Goal: Task Accomplishment & Management: Manage account settings

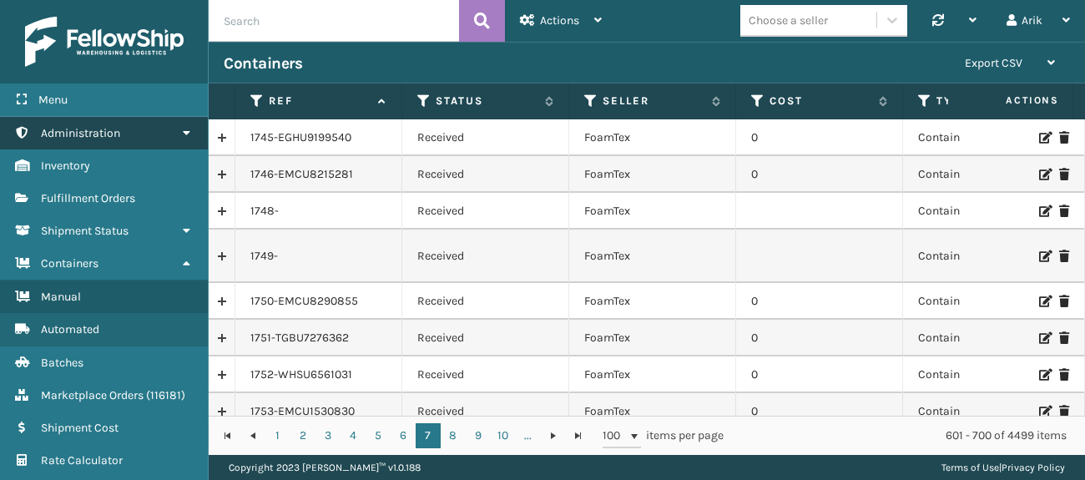
click at [88, 128] on span "Administration" at bounding box center [80, 133] width 79 height 14
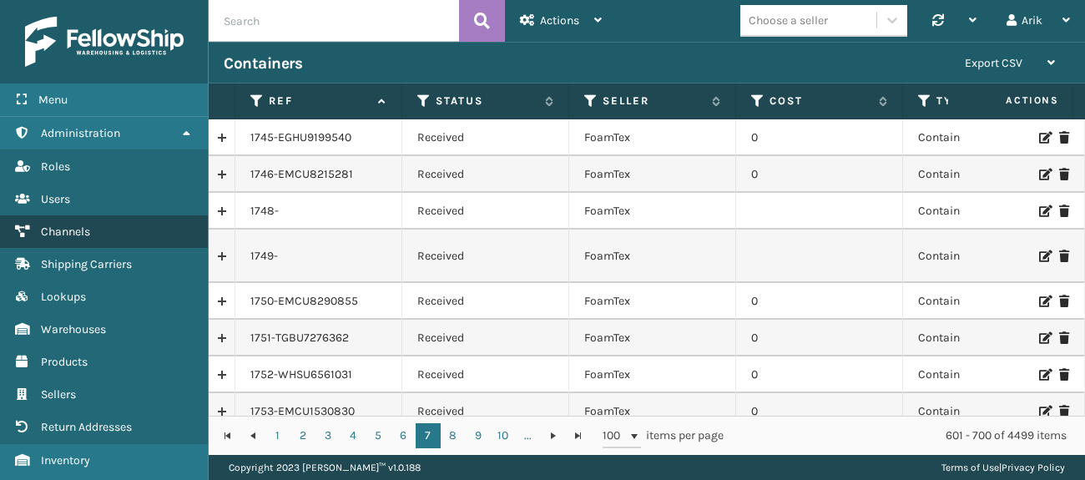
click at [66, 224] on span "Channels" at bounding box center [65, 231] width 49 height 14
click at [809, 27] on div "Choose a seller" at bounding box center [787, 21] width 79 height 18
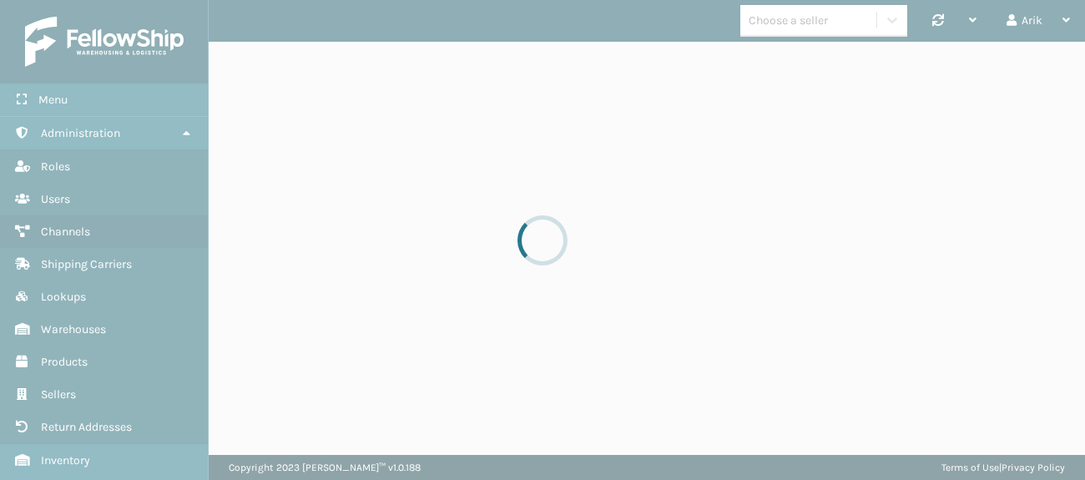
click at [816, 27] on div "Choose a seller" at bounding box center [787, 21] width 79 height 18
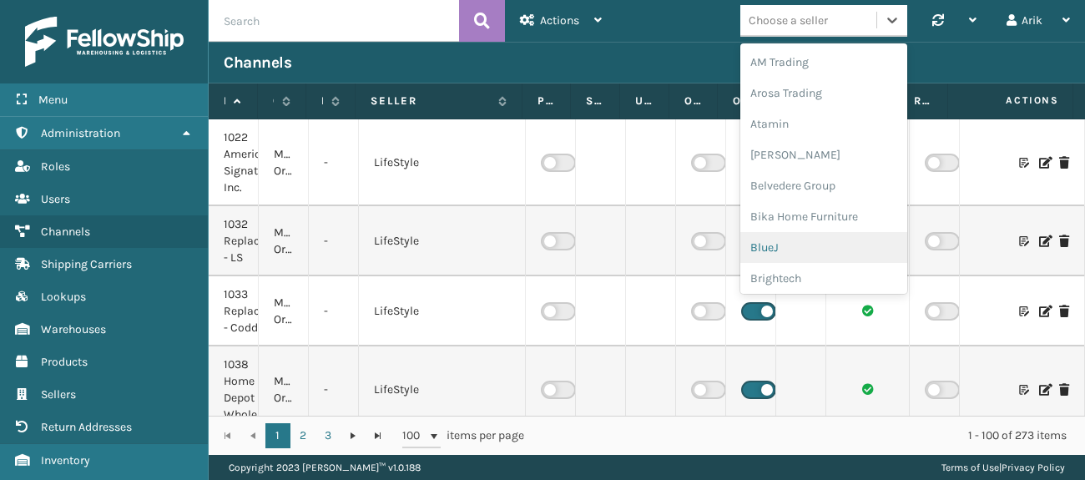
scroll to position [167, 0]
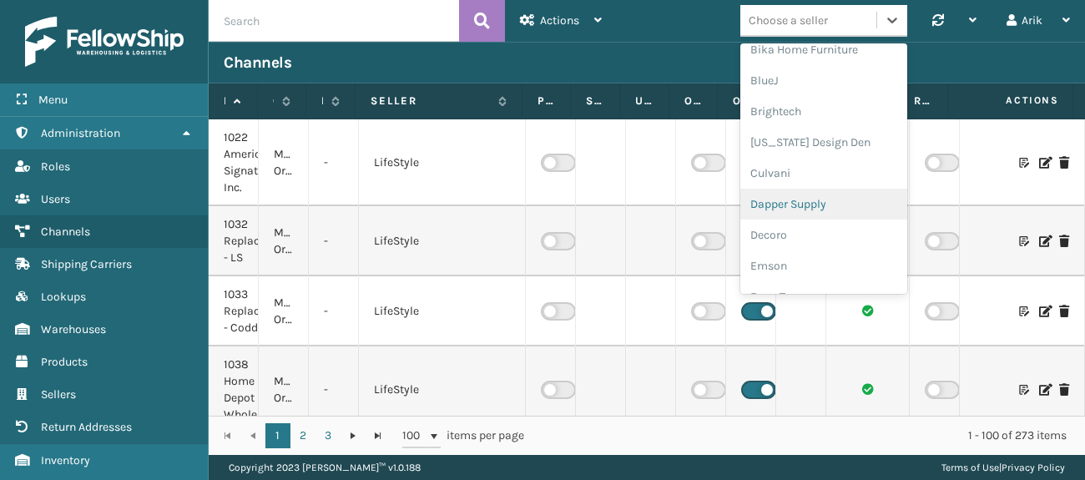
click at [774, 207] on div "Dapper Supply" at bounding box center [823, 204] width 167 height 31
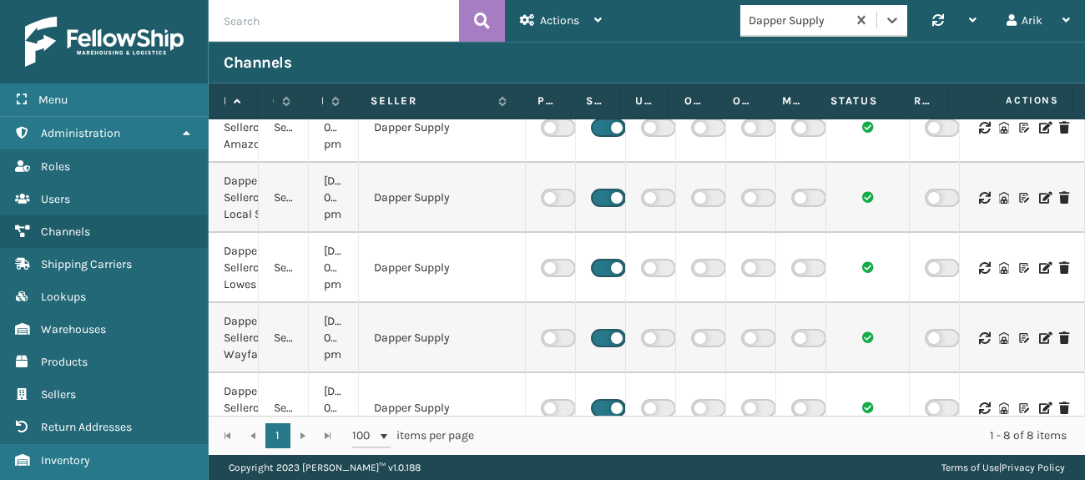
scroll to position [264, 0]
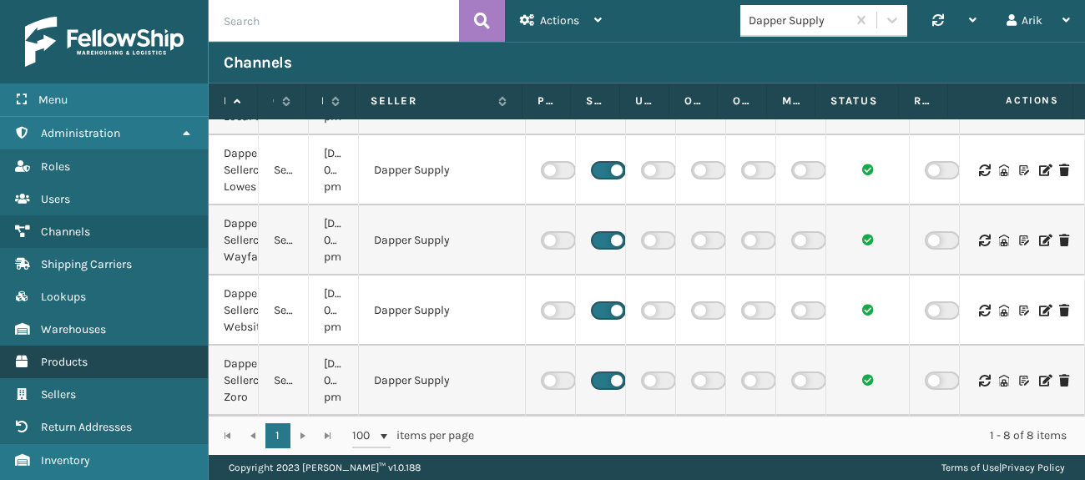
click at [60, 362] on span "Products" at bounding box center [64, 362] width 47 height 14
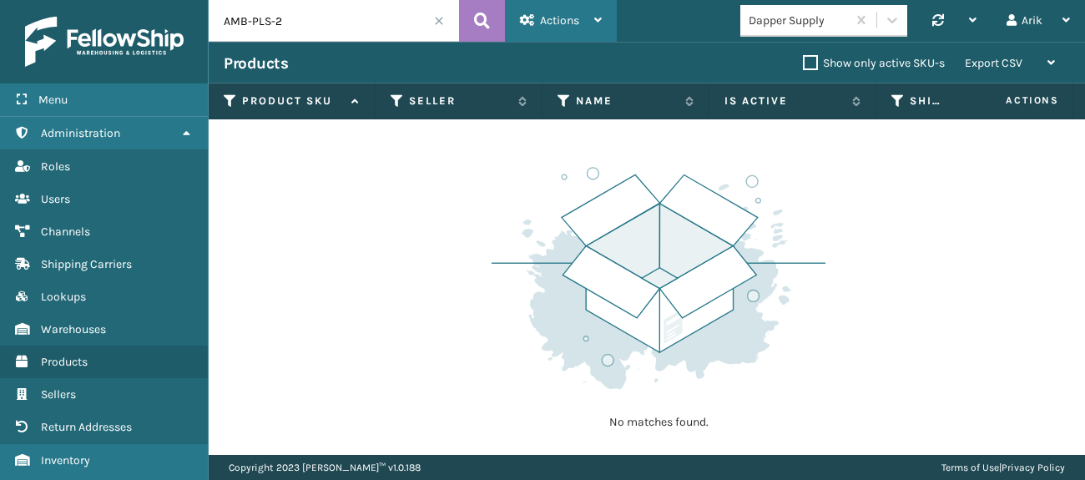
click at [551, 6] on div "Actions" at bounding box center [561, 21] width 82 height 42
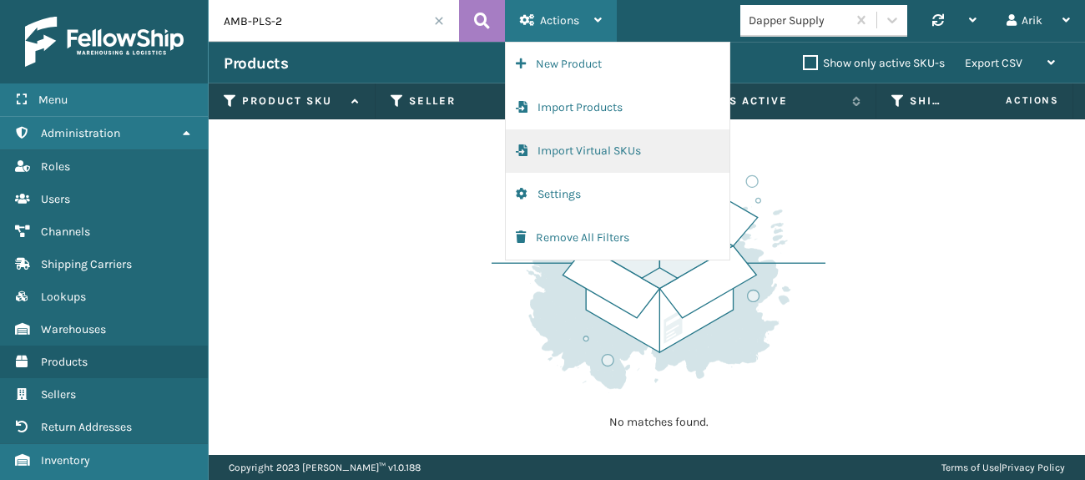
click at [575, 146] on button "Import Virtual SKUs" at bounding box center [618, 150] width 224 height 43
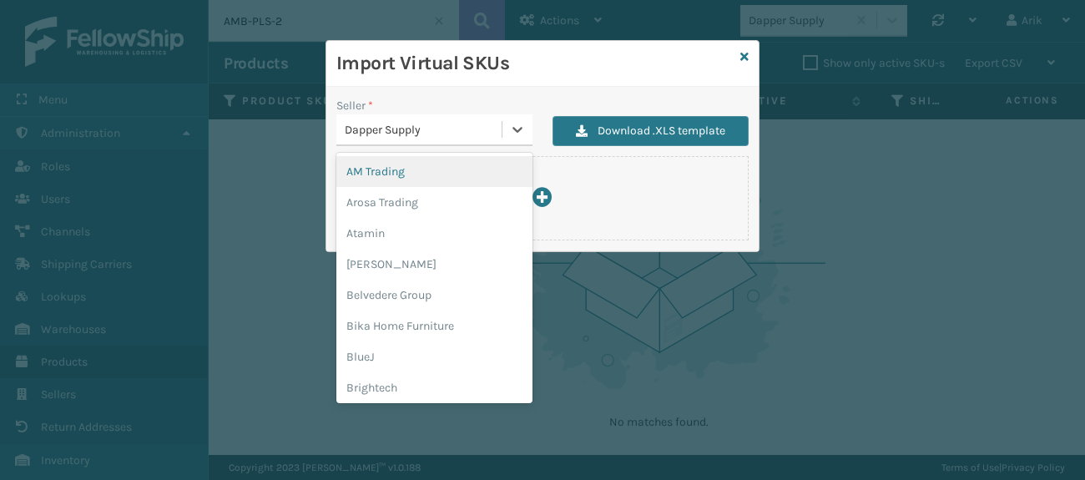
click at [410, 123] on div "Dapper Supply" at bounding box center [424, 130] width 159 height 18
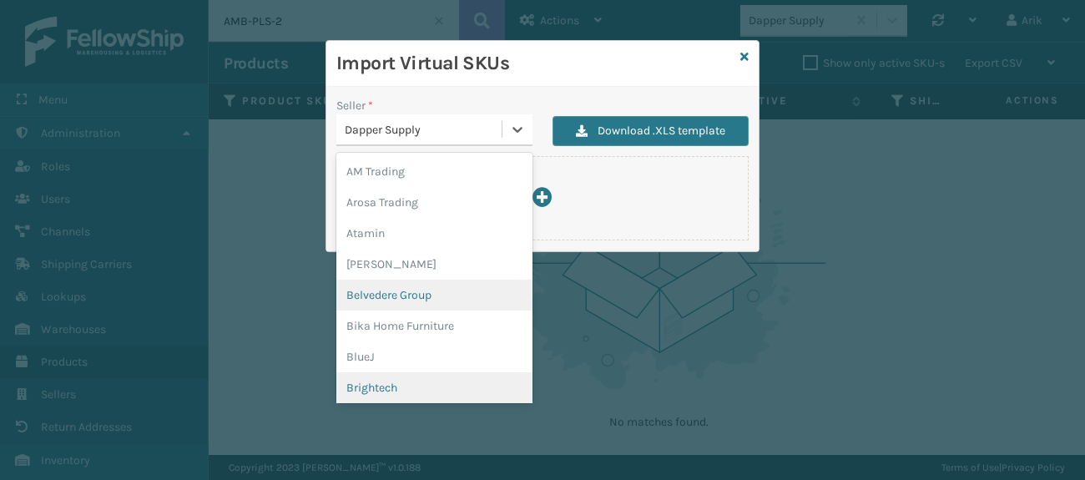
scroll to position [167, 0]
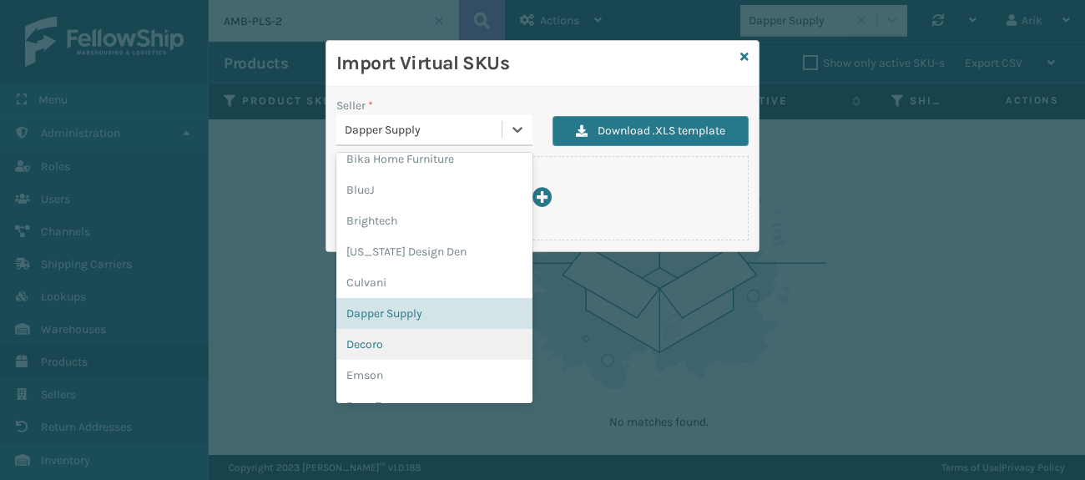
click at [373, 348] on div "Decoro" at bounding box center [434, 344] width 196 height 31
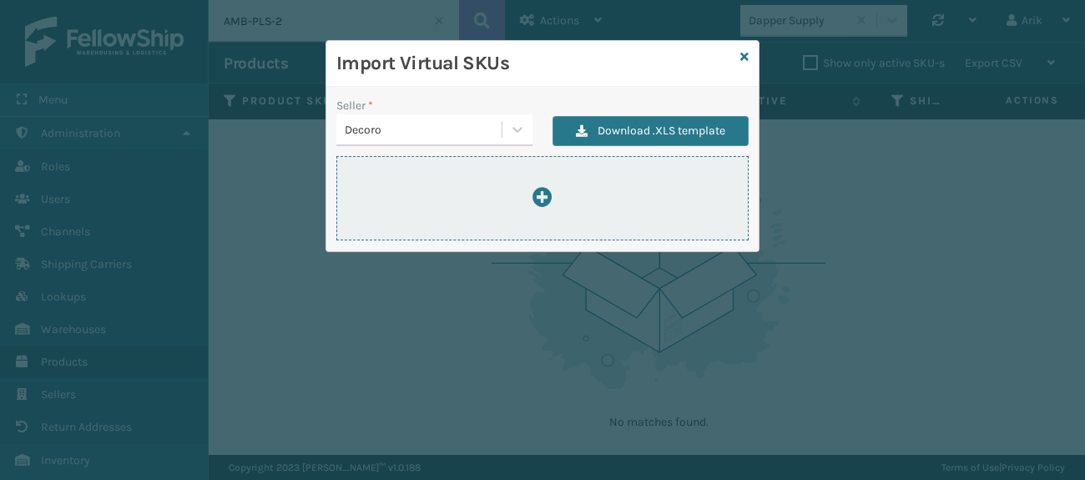
click at [543, 194] on icon at bounding box center [542, 197] width 20 height 20
type input "C:\fakepath\ImportVirtualSkusTemplate - Copy.xlsx"
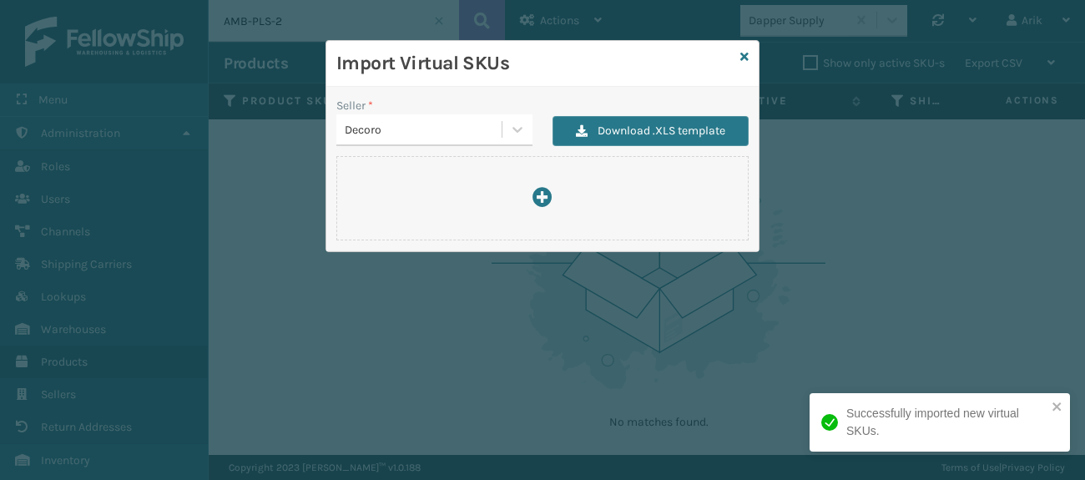
click at [455, 132] on div "Decoro" at bounding box center [424, 130] width 159 height 18
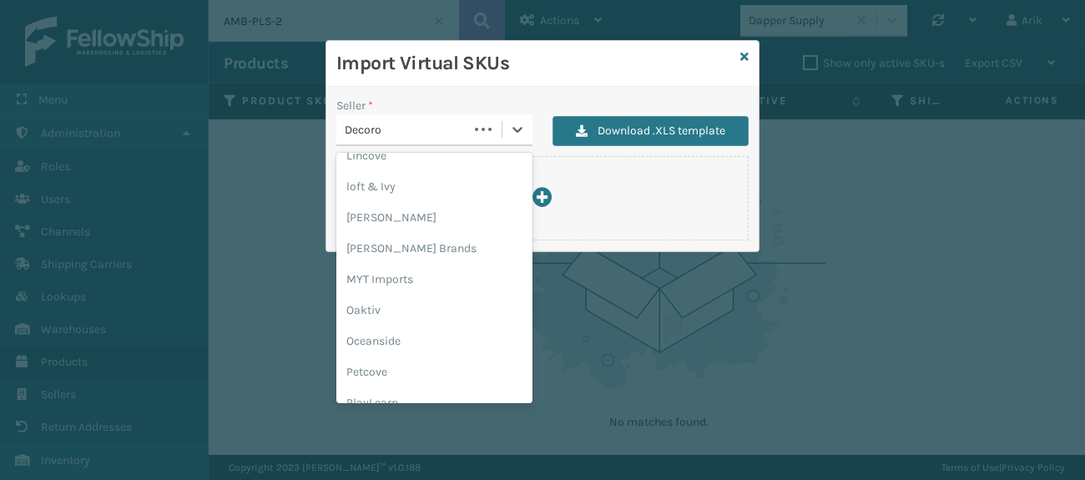
scroll to position [837, 0]
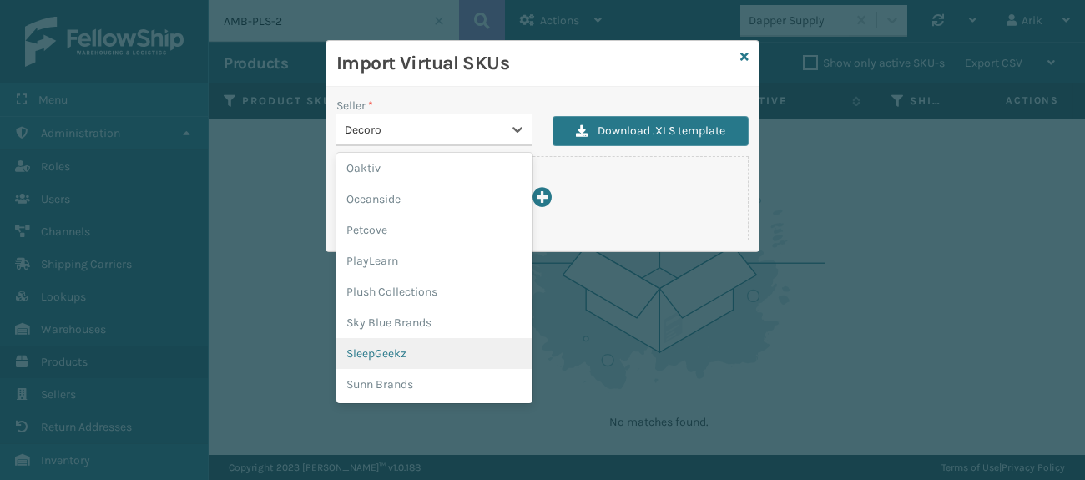
click at [395, 355] on div "SleepGeekz" at bounding box center [434, 353] width 196 height 31
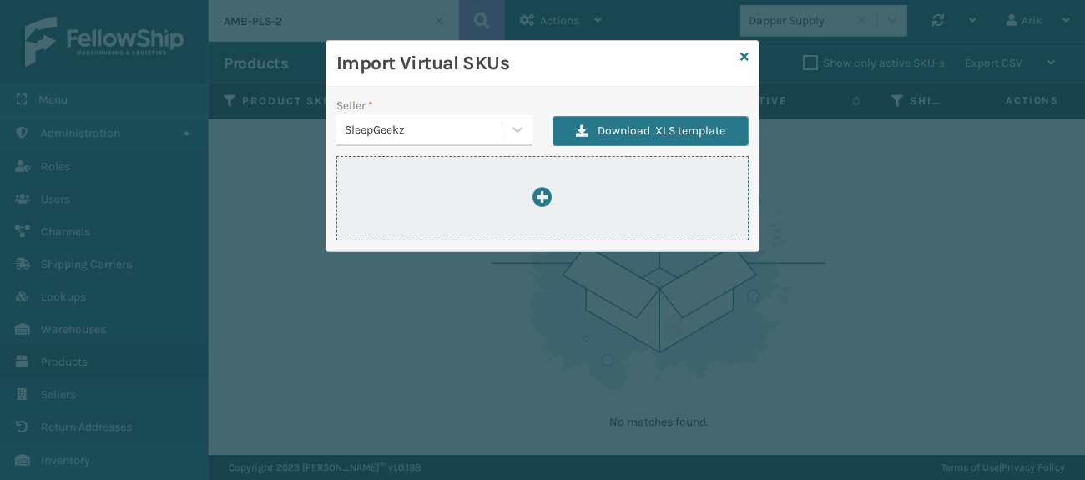
click at [541, 195] on icon at bounding box center [542, 197] width 20 height 20
type input "C:\fakepath\ImportVirtualSkusTemplate - sg.xlsx"
click at [536, 193] on icon at bounding box center [542, 197] width 20 height 20
type input "C:\fakepath\ImportVirtualSkusTemplate - sg.xlsx"
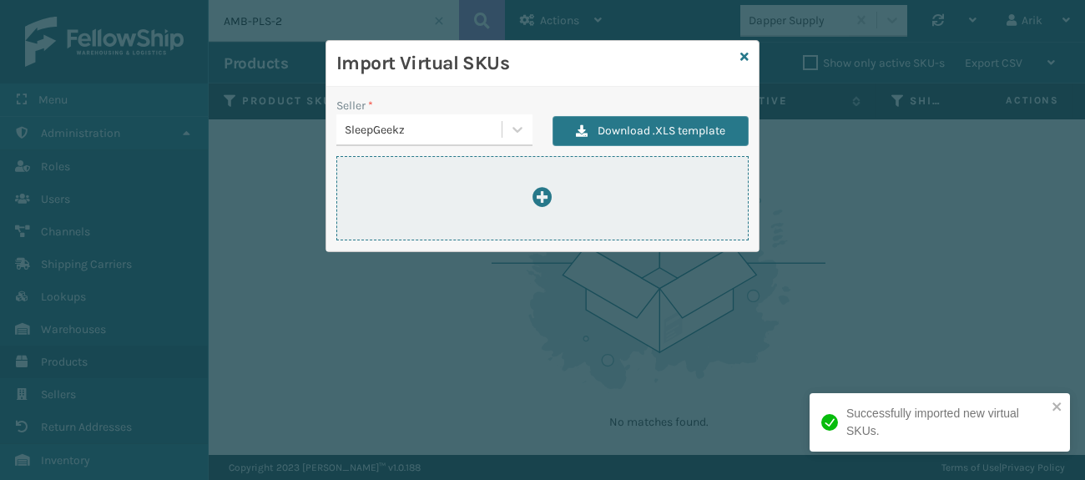
click at [555, 189] on div at bounding box center [542, 198] width 411 height 23
type input "C:\fakepath\ImportVirtualSkusTemplate - sg3.xlsx"
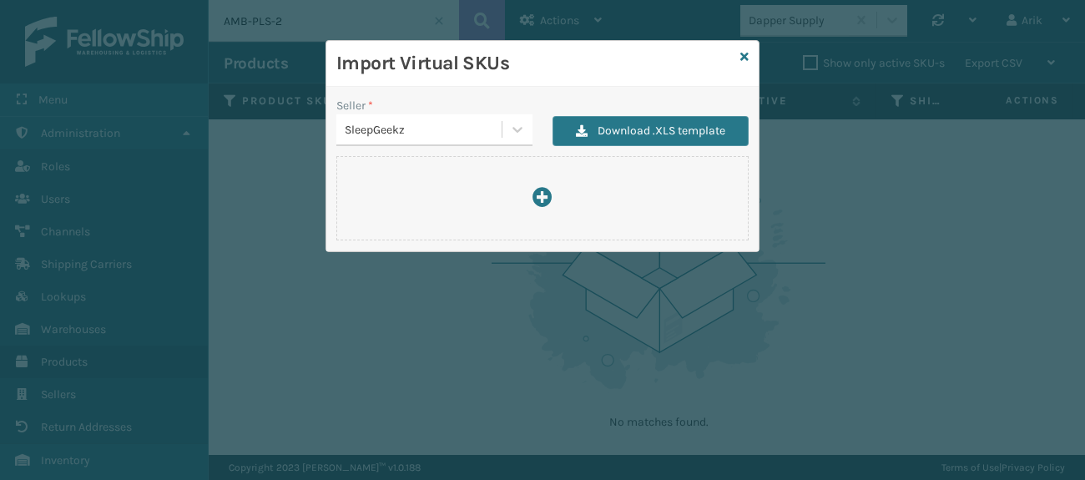
click at [303, 190] on div "Import Virtual SKUs Seller * SleepGeekz Download .XLS template" at bounding box center [542, 240] width 1085 height 480
click at [741, 53] on icon at bounding box center [744, 57] width 8 height 12
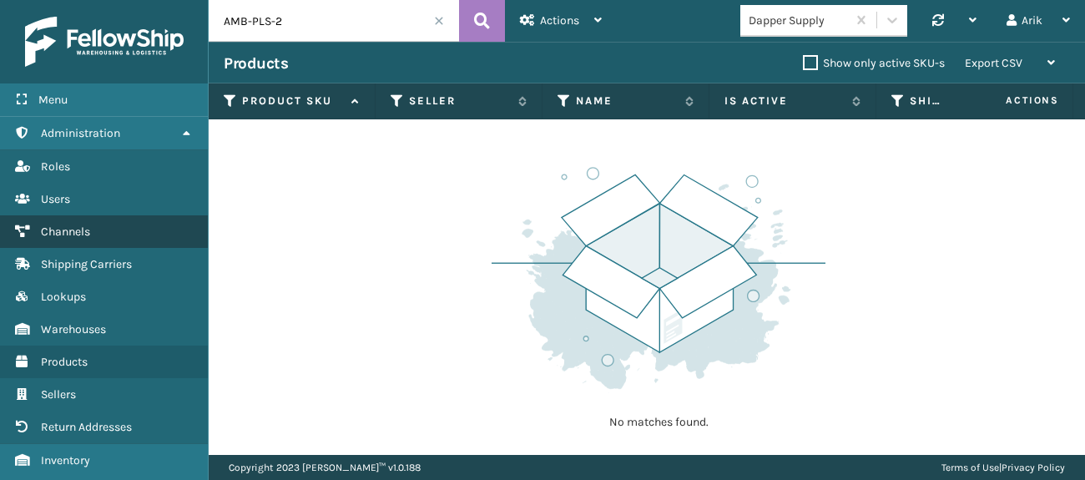
click at [60, 239] on link "Channels Channels" at bounding box center [104, 231] width 208 height 33
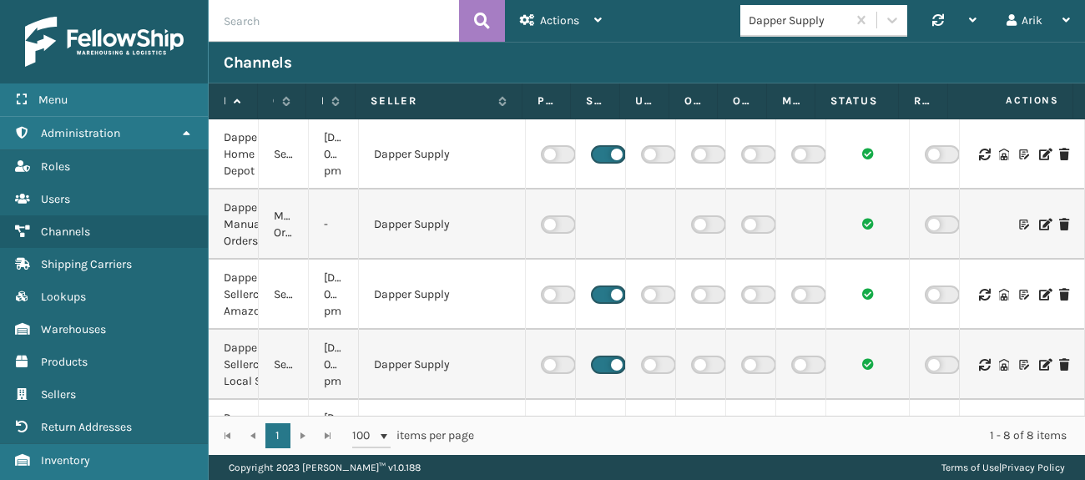
click at [823, 23] on div "Dapper Supply" at bounding box center [797, 21] width 99 height 18
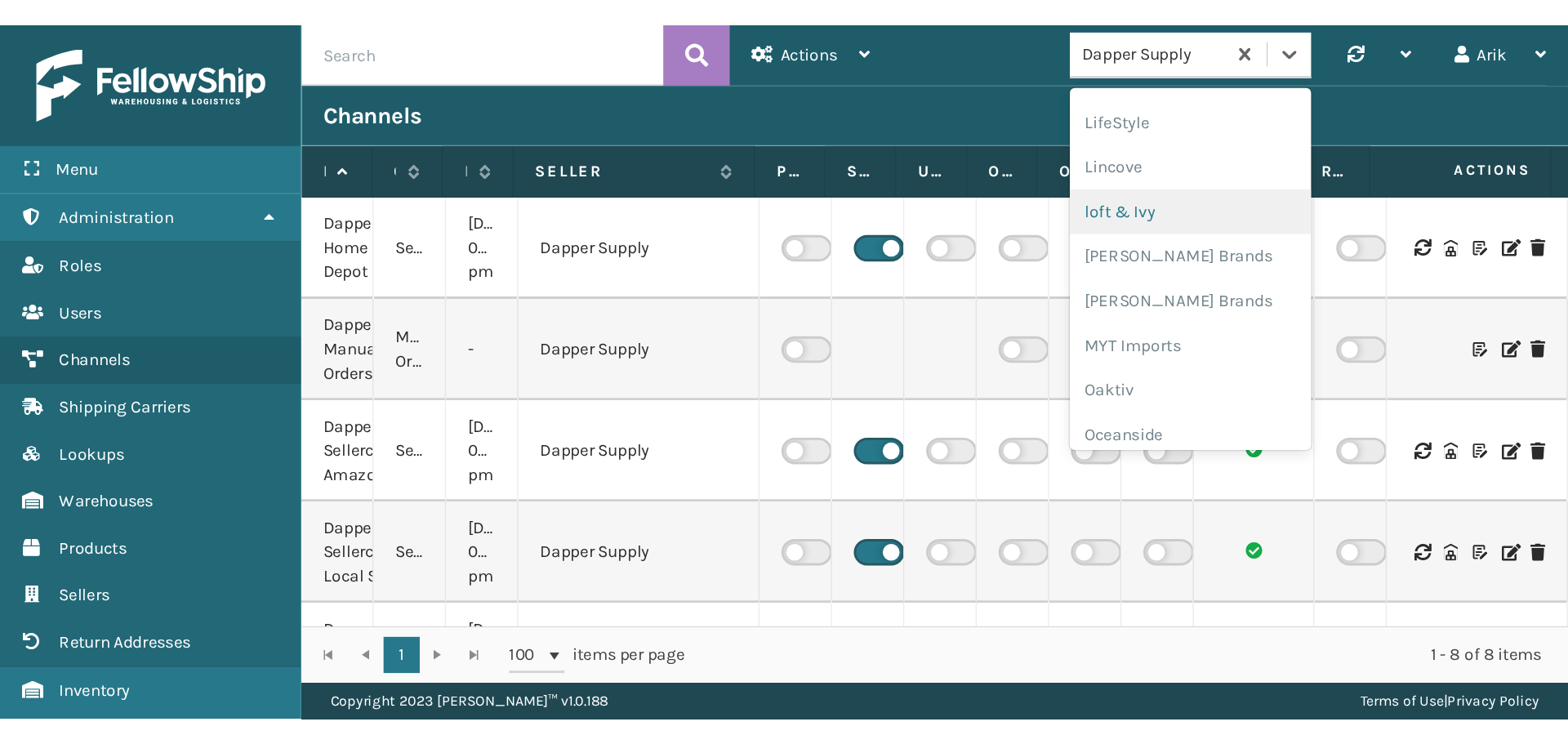
scroll to position [680, 0]
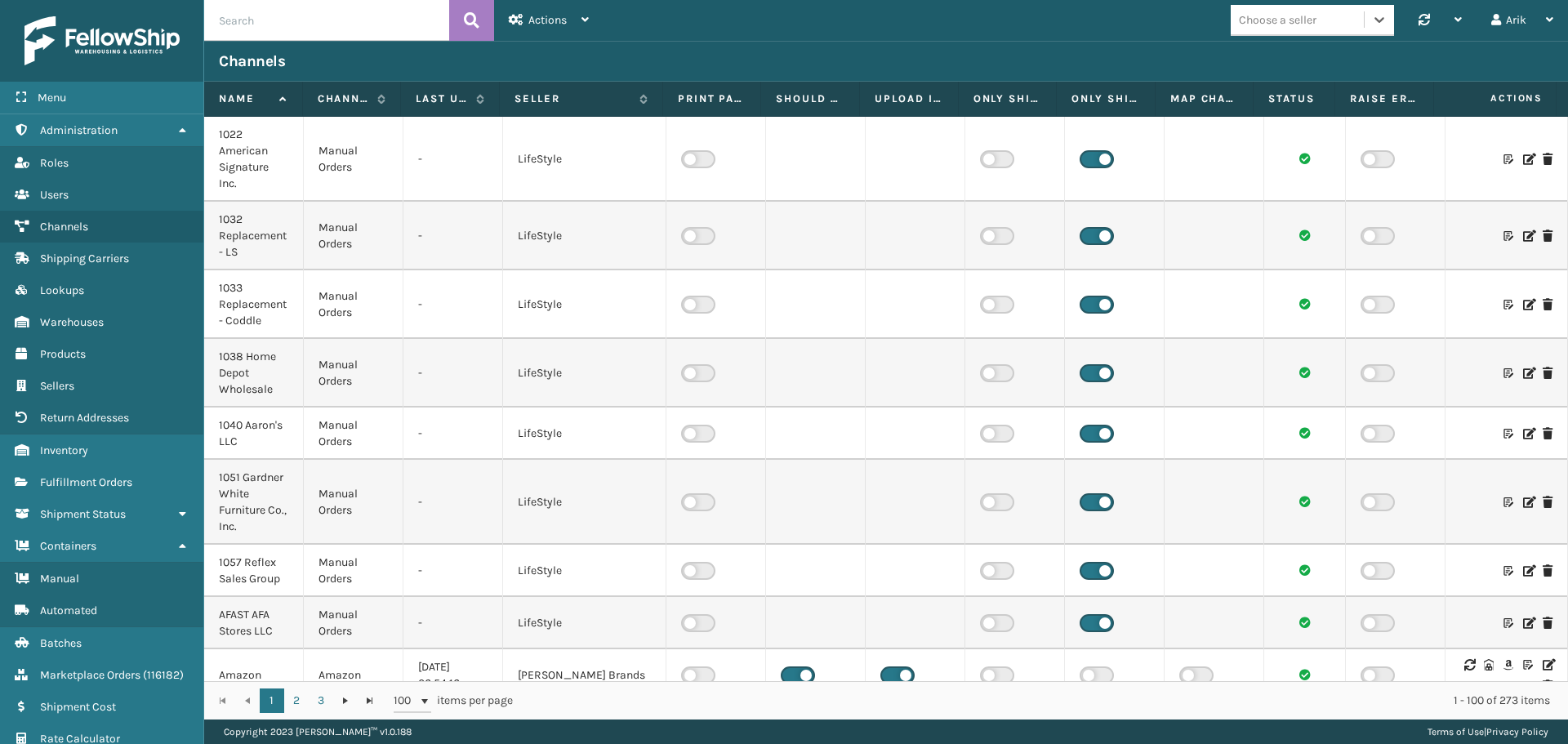
click at [294, 14] on input "text" at bounding box center [327, 21] width 245 height 41
type input "[PERSON_NAME]"
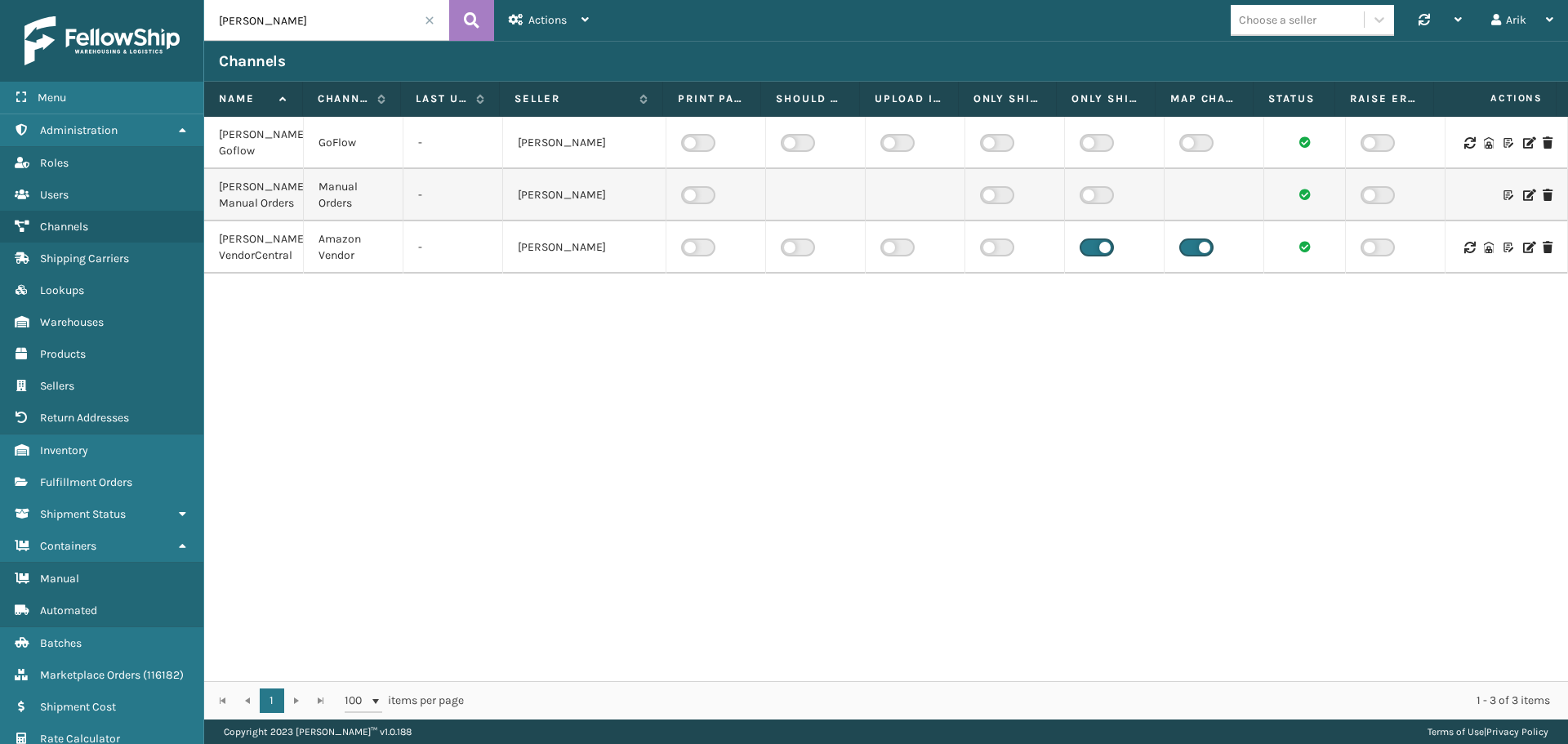
click at [799, 256] on label at bounding box center [798, 248] width 34 height 18
click at [791, 249] on input "checkbox" at bounding box center [786, 244] width 11 height 11
click at [1061, 254] on icon at bounding box center [1469, 248] width 10 height 12
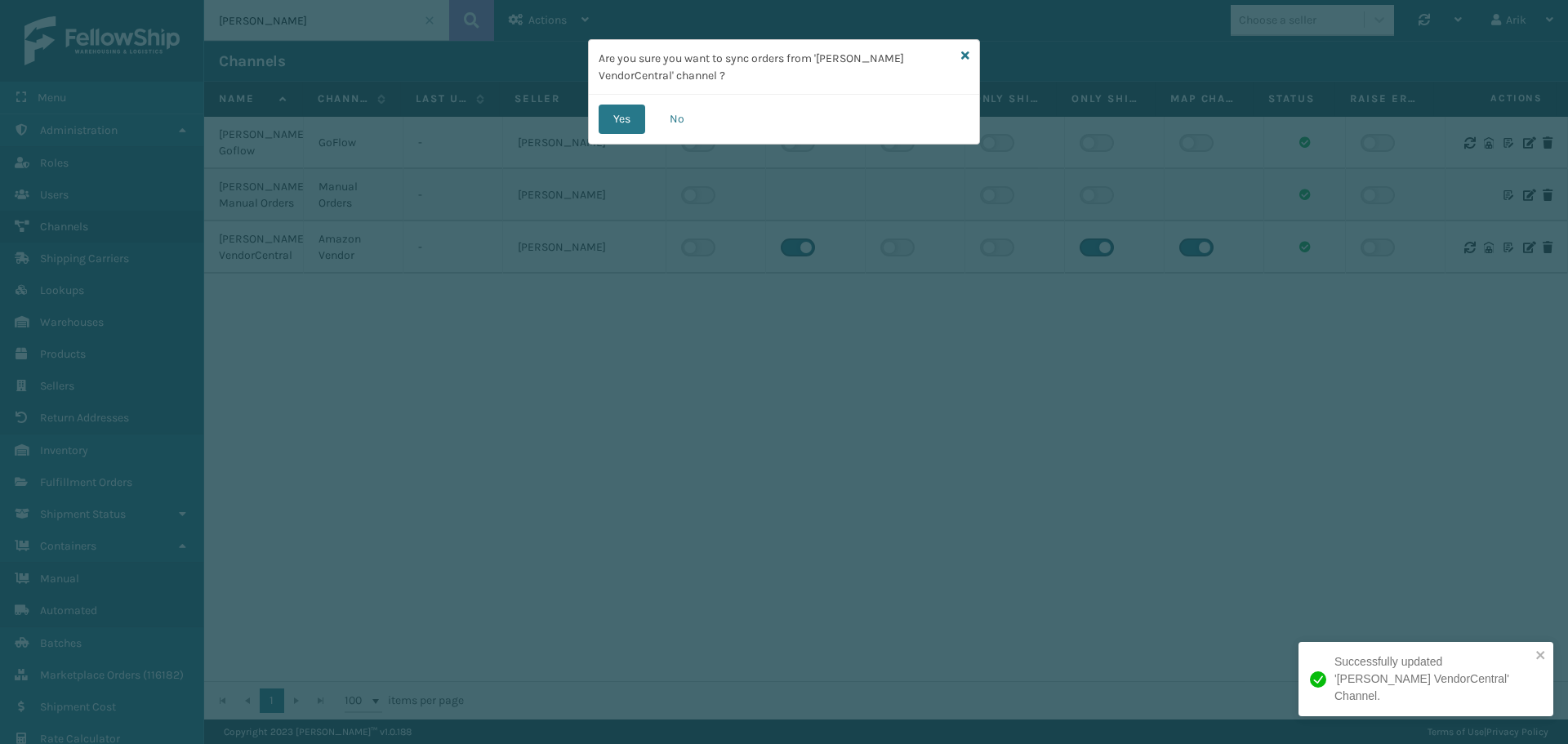
click at [597, 116] on div "Yes No" at bounding box center [784, 119] width 391 height 49
click at [614, 116] on button "Yes" at bounding box center [623, 119] width 47 height 29
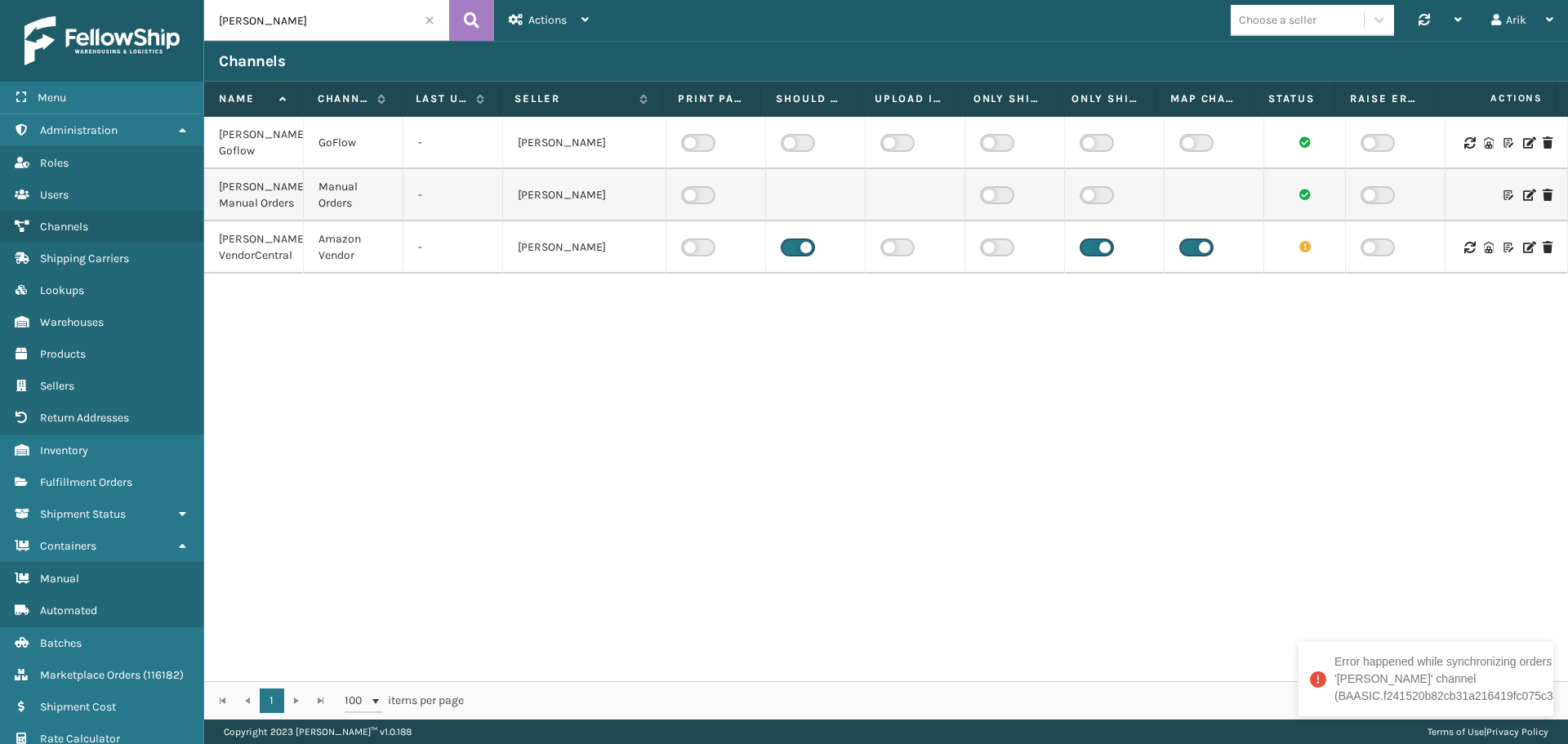
click at [1061, 254] on icon at bounding box center [1528, 248] width 10 height 12
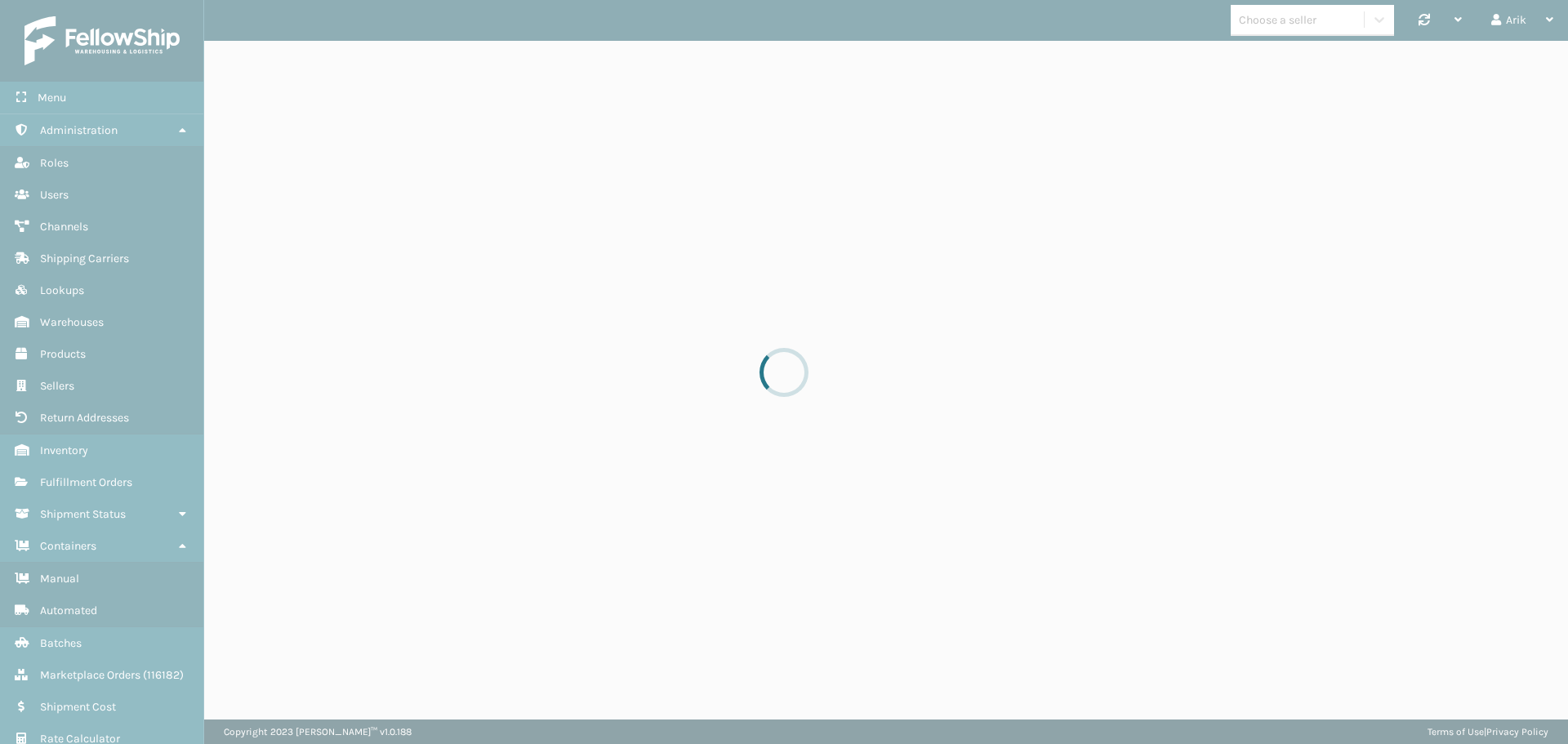
select select "pm"
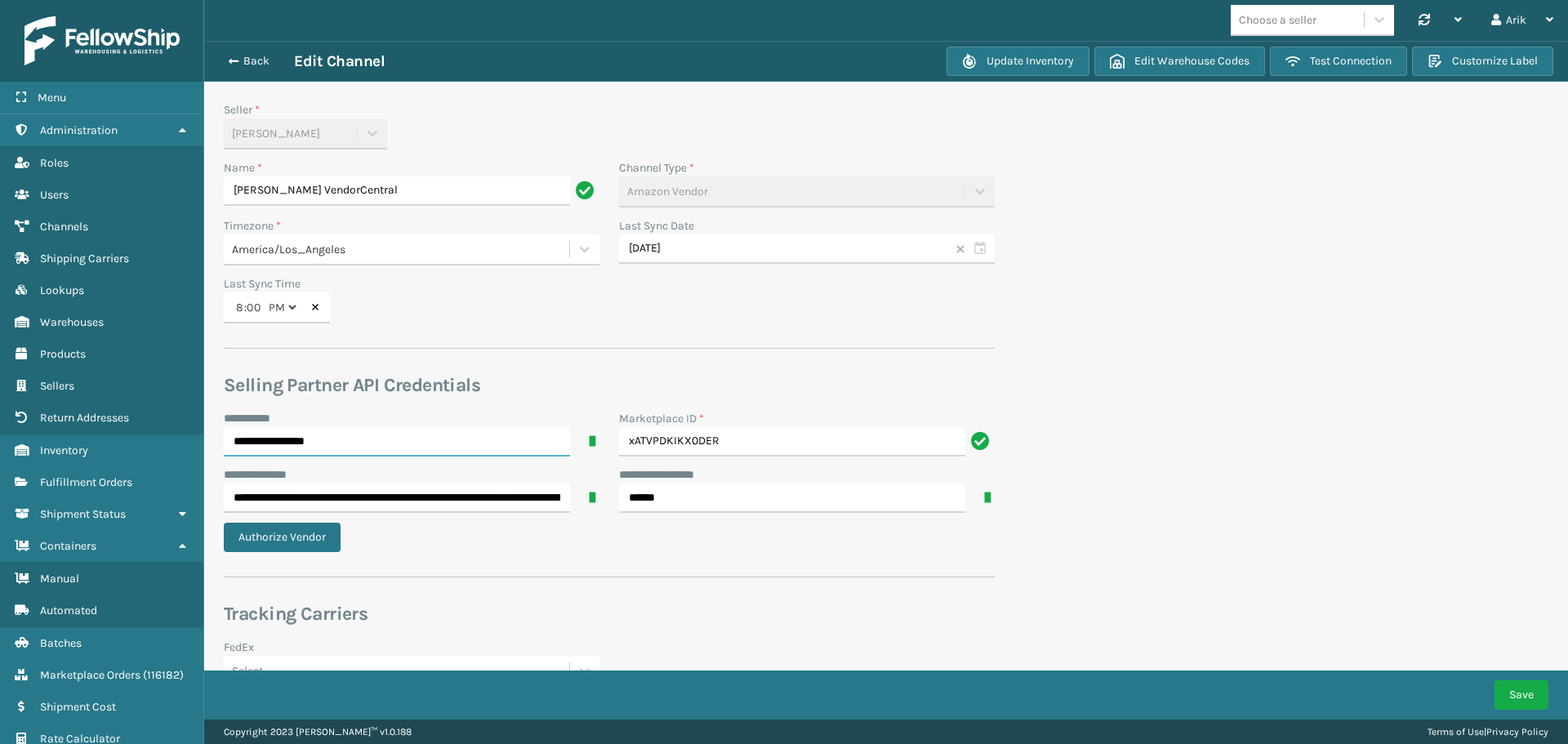
click at [244, 438] on input "**********" at bounding box center [397, 442] width 346 height 29
type input "**********"
click at [239, 469] on input "**********" at bounding box center [397, 498] width 346 height 29
type input "**********"
click at [638, 469] on input "******" at bounding box center [792, 498] width 346 height 29
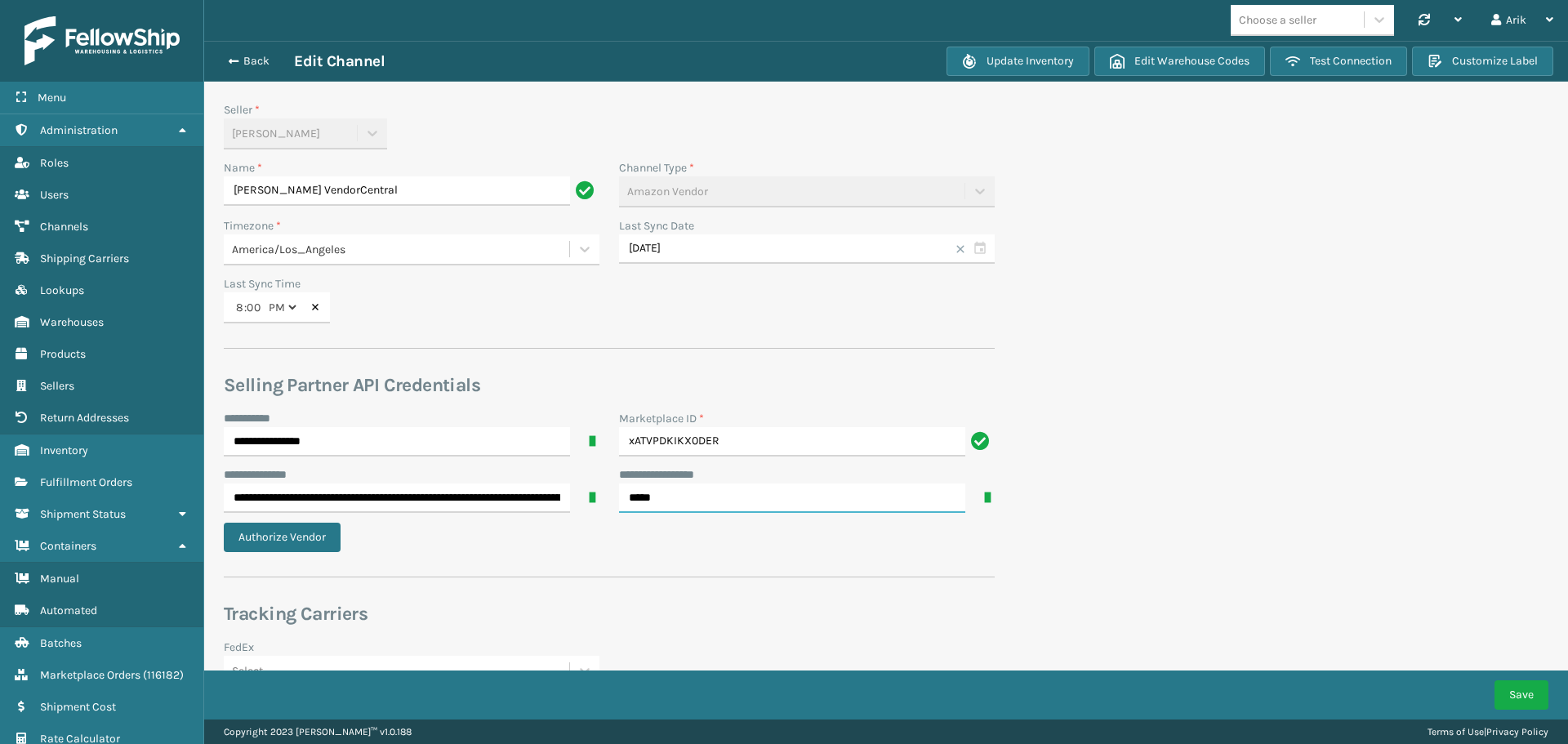
type input "*****"
click at [636, 442] on input "xATVPDKIKX0DER" at bounding box center [792, 442] width 346 height 29
type input "ATVPDKIKX0DER"
click at [284, 469] on button "Authorize Vendor" at bounding box center [282, 537] width 116 height 29
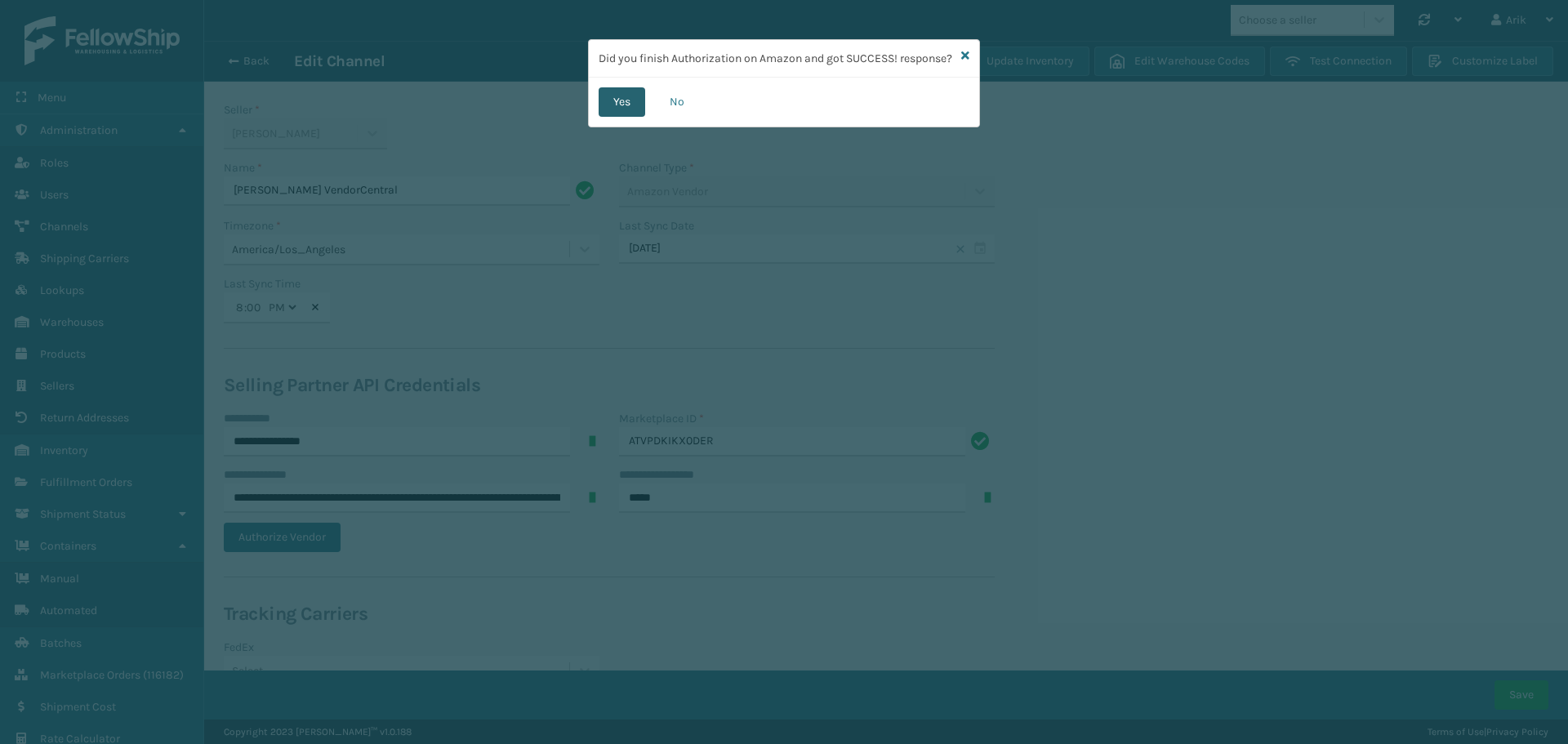
click at [623, 116] on button "Yes" at bounding box center [623, 102] width 47 height 29
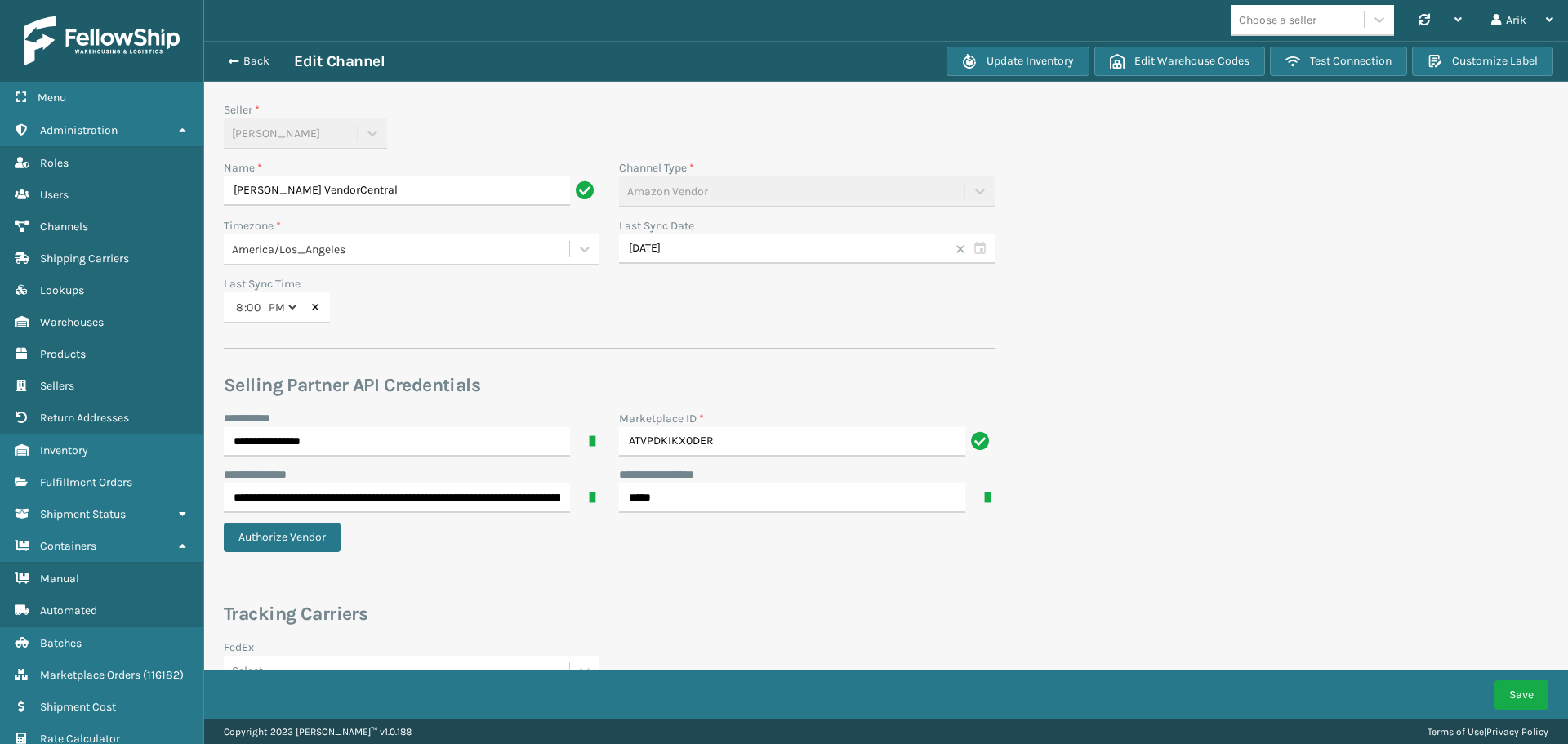
click at [1061, 76] on div "Back Edit Channel Update Inventory Edit Warehouse Codes Test Connection Customi…" at bounding box center [886, 62] width 1363 height 41
click at [1061, 70] on button "Test Connection" at bounding box center [1338, 62] width 137 height 29
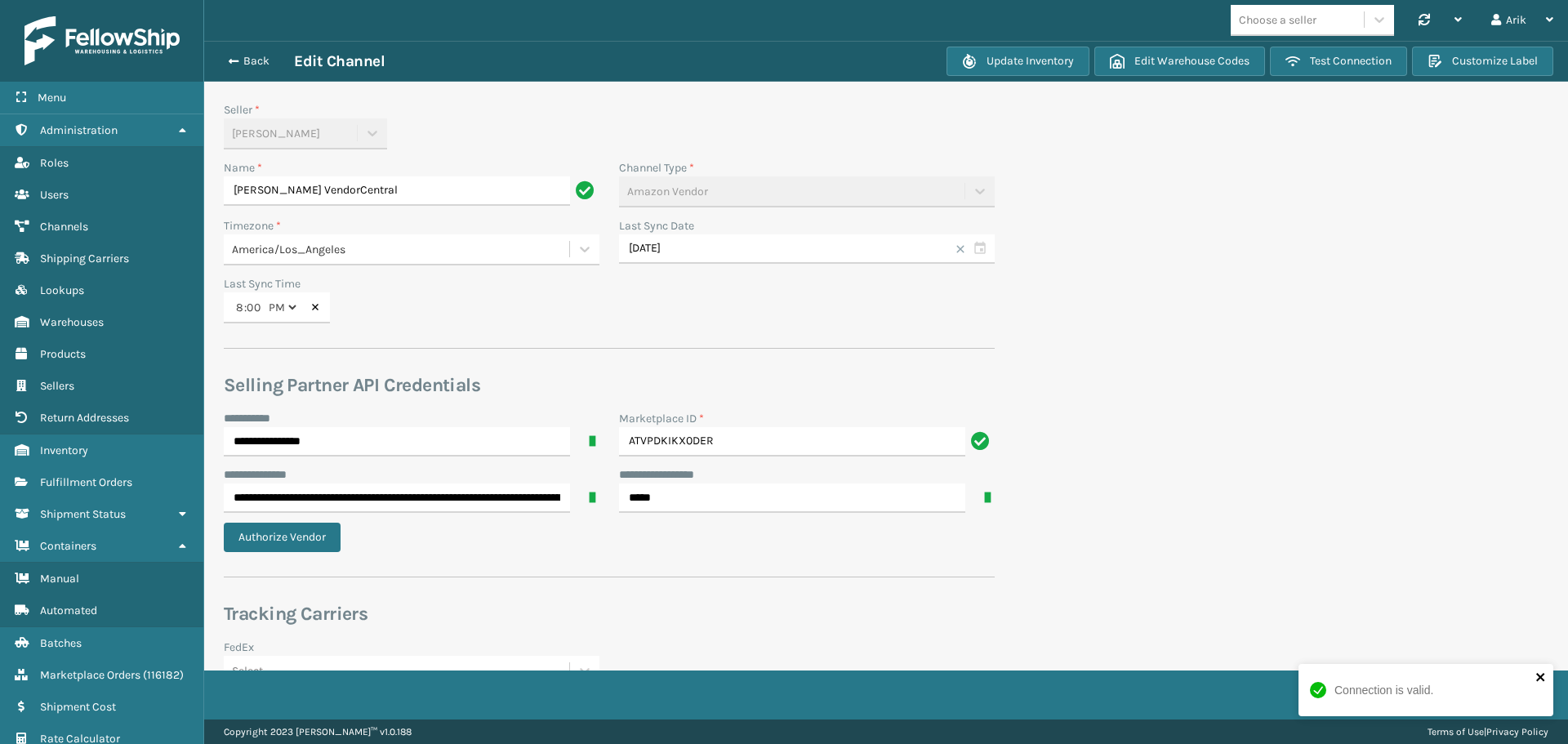
click at [1061, 469] on icon "close" at bounding box center [1542, 676] width 12 height 13
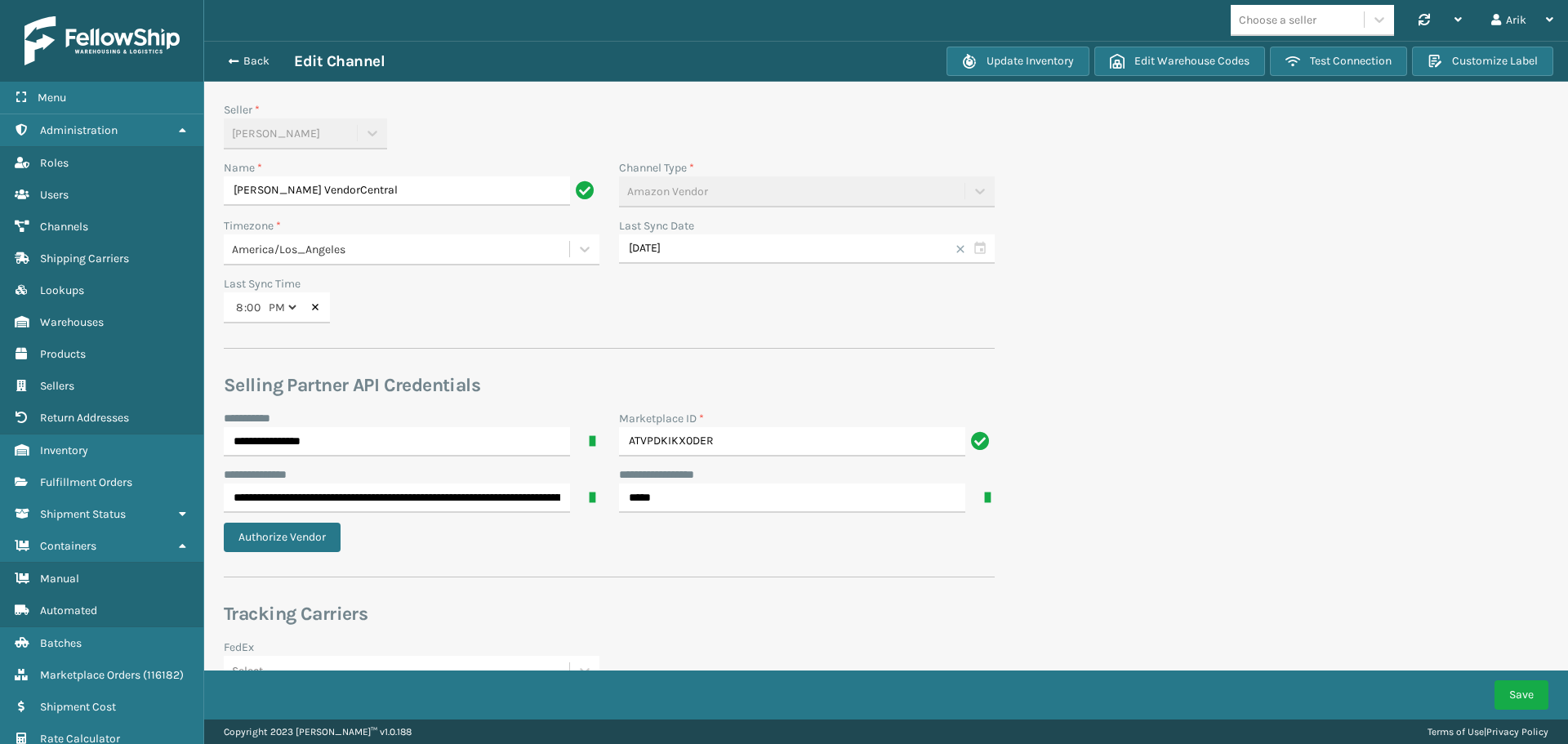
click at [1061, 469] on button "Save" at bounding box center [1521, 695] width 54 height 29
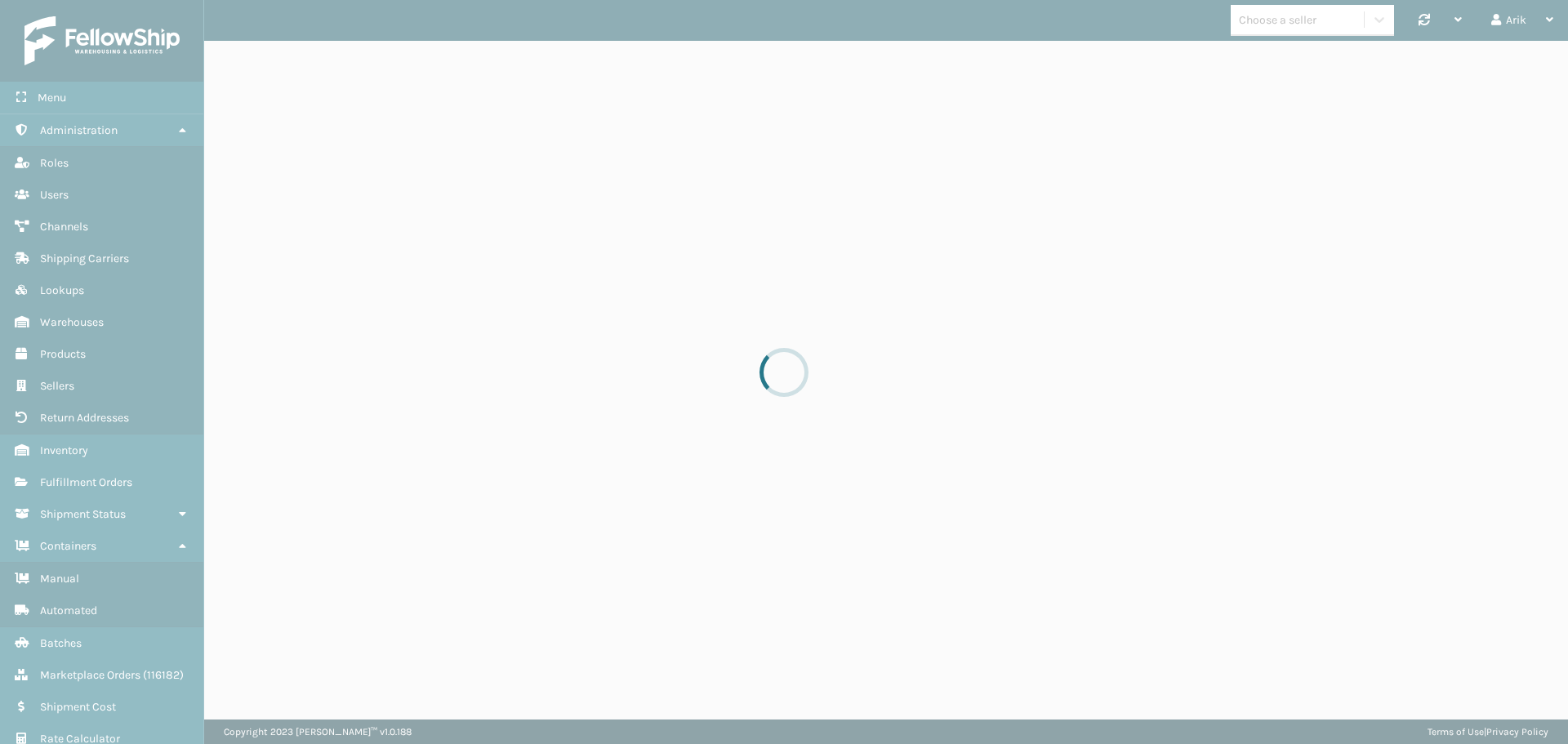
select select "pm"
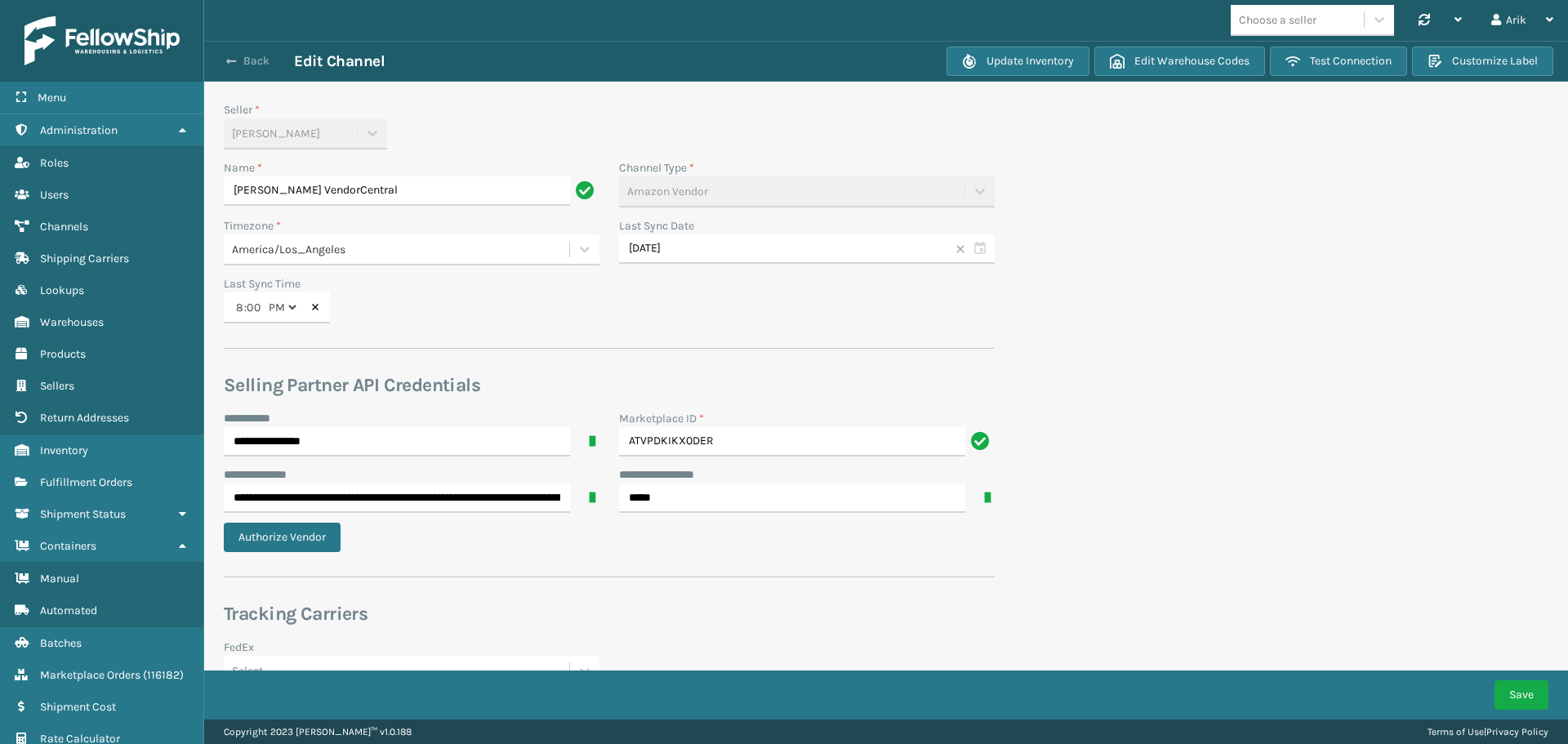
click at [234, 61] on span "button" at bounding box center [231, 62] width 10 height 12
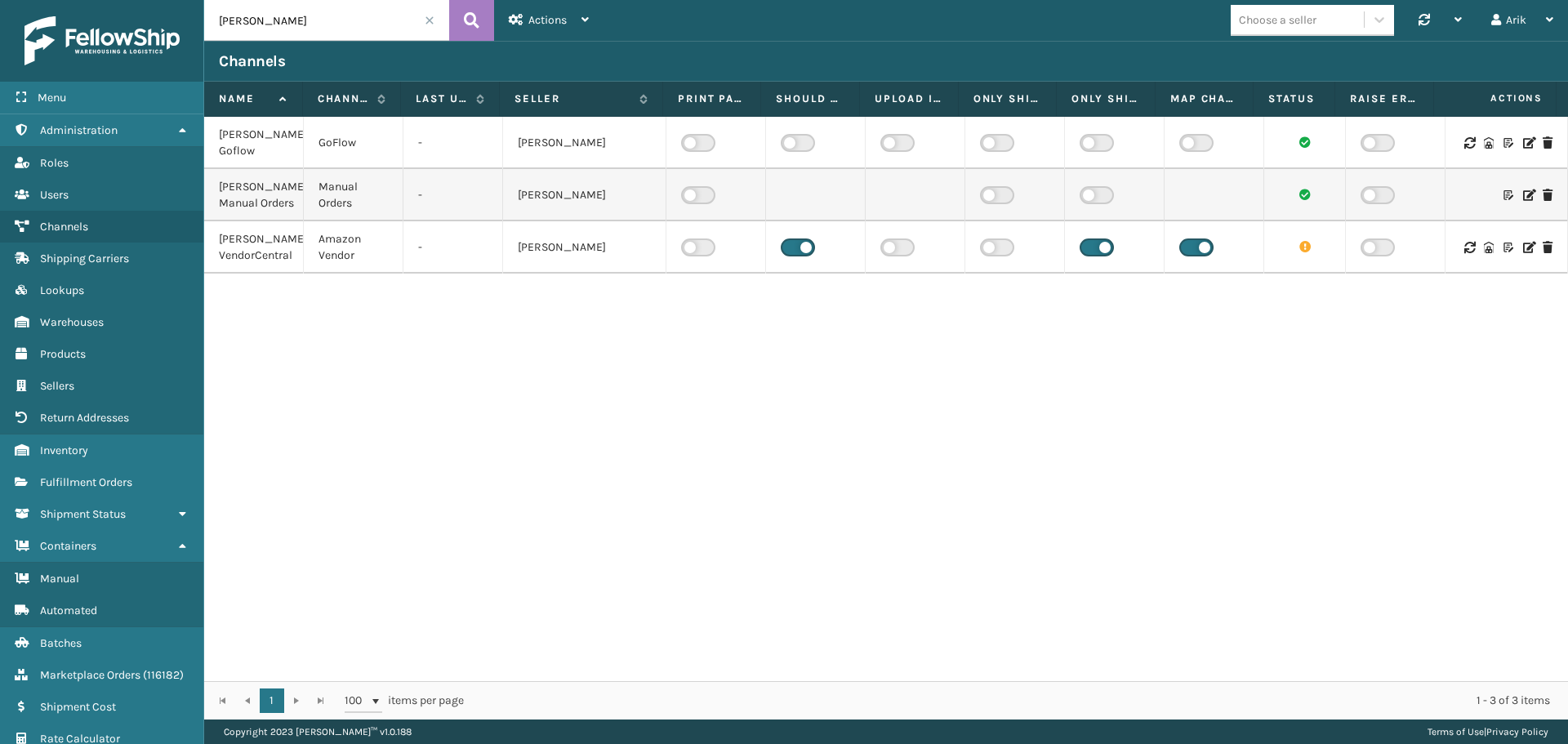
click at [1061, 254] on icon at bounding box center [1528, 248] width 10 height 12
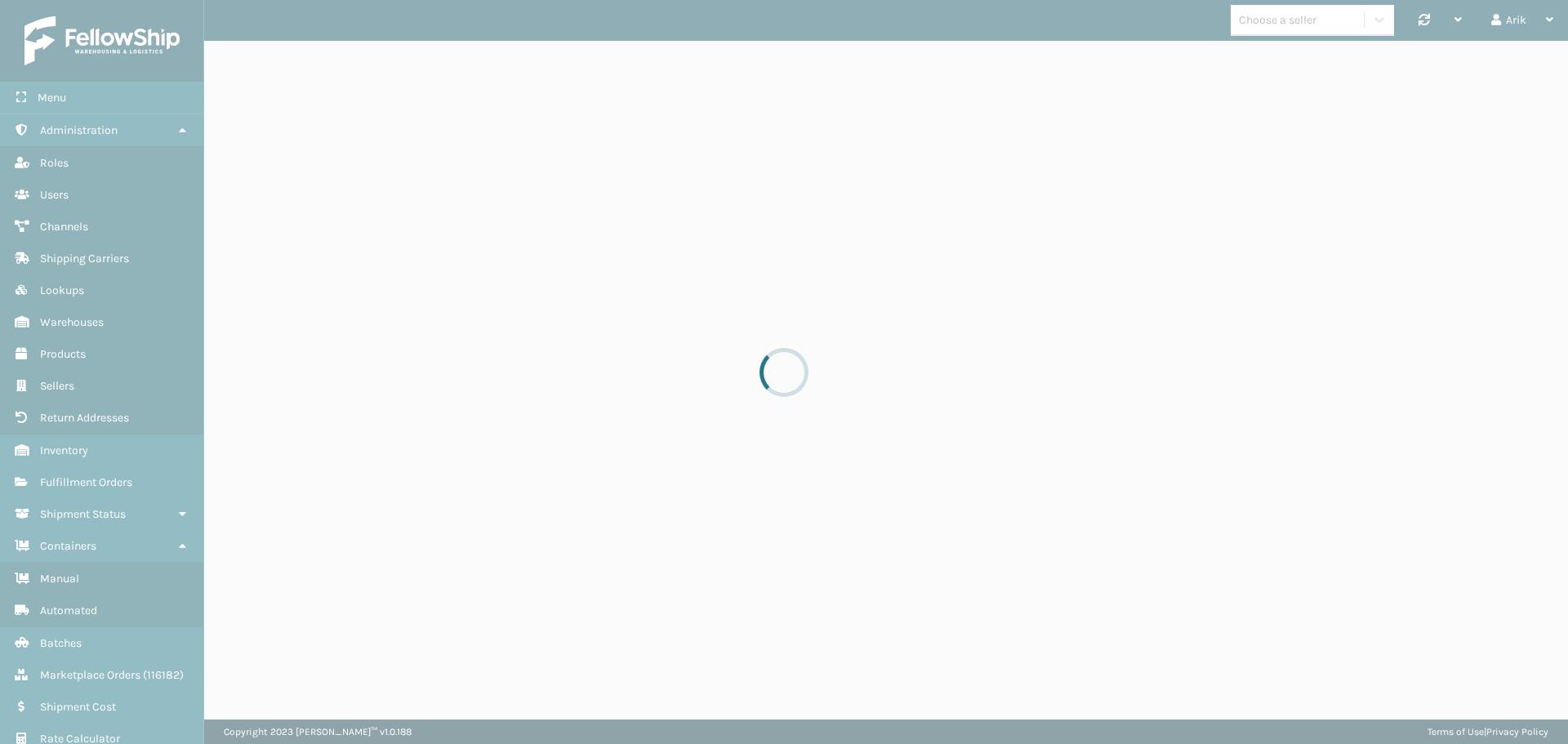
select select "pm"
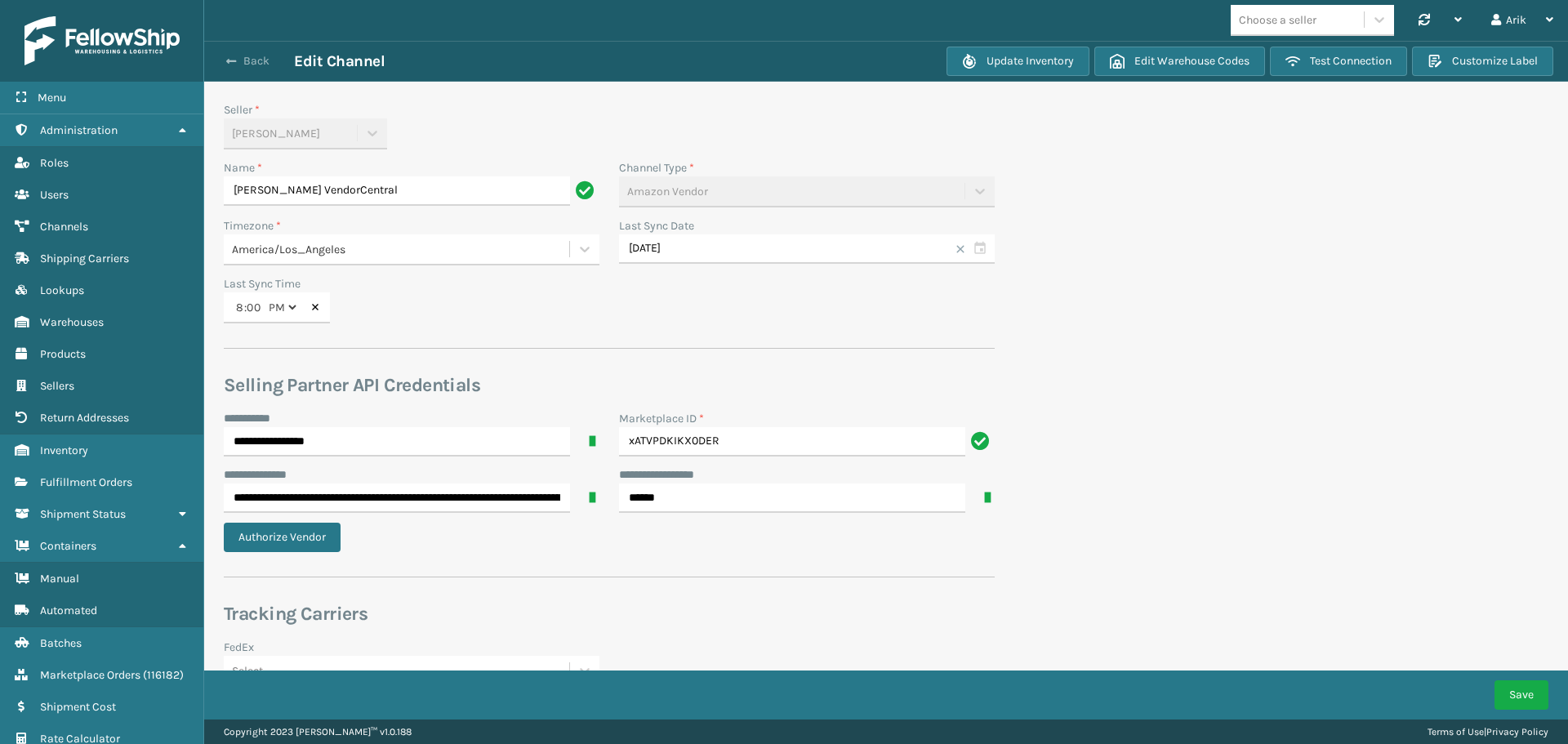
click at [229, 60] on span "button" at bounding box center [231, 62] width 10 height 12
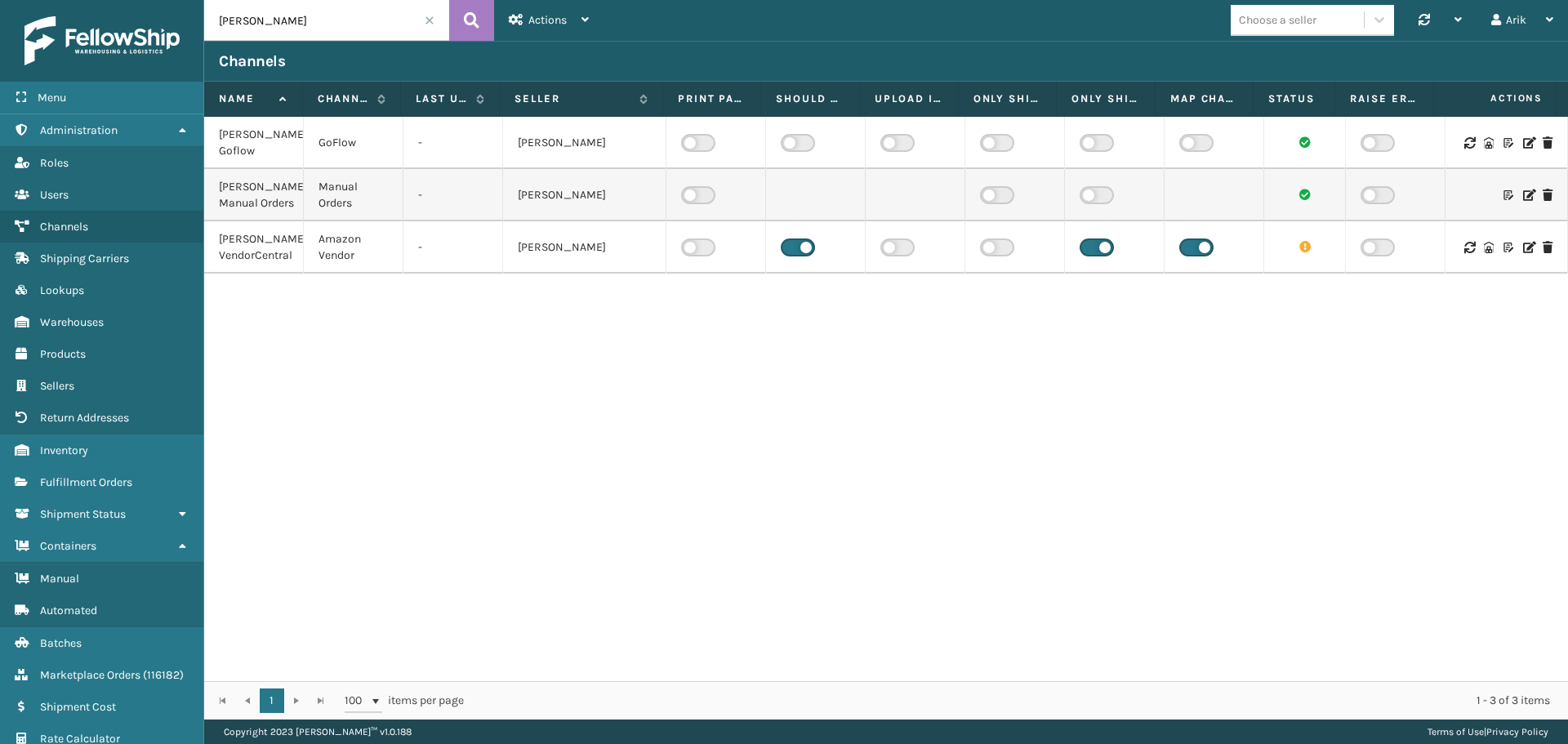
click at [274, 263] on div "[PERSON_NAME] VendorCentral" at bounding box center [254, 247] width 69 height 32
copy div "VendorCentral"
click at [245, 28] on input "[PERSON_NAME]" at bounding box center [327, 21] width 245 height 41
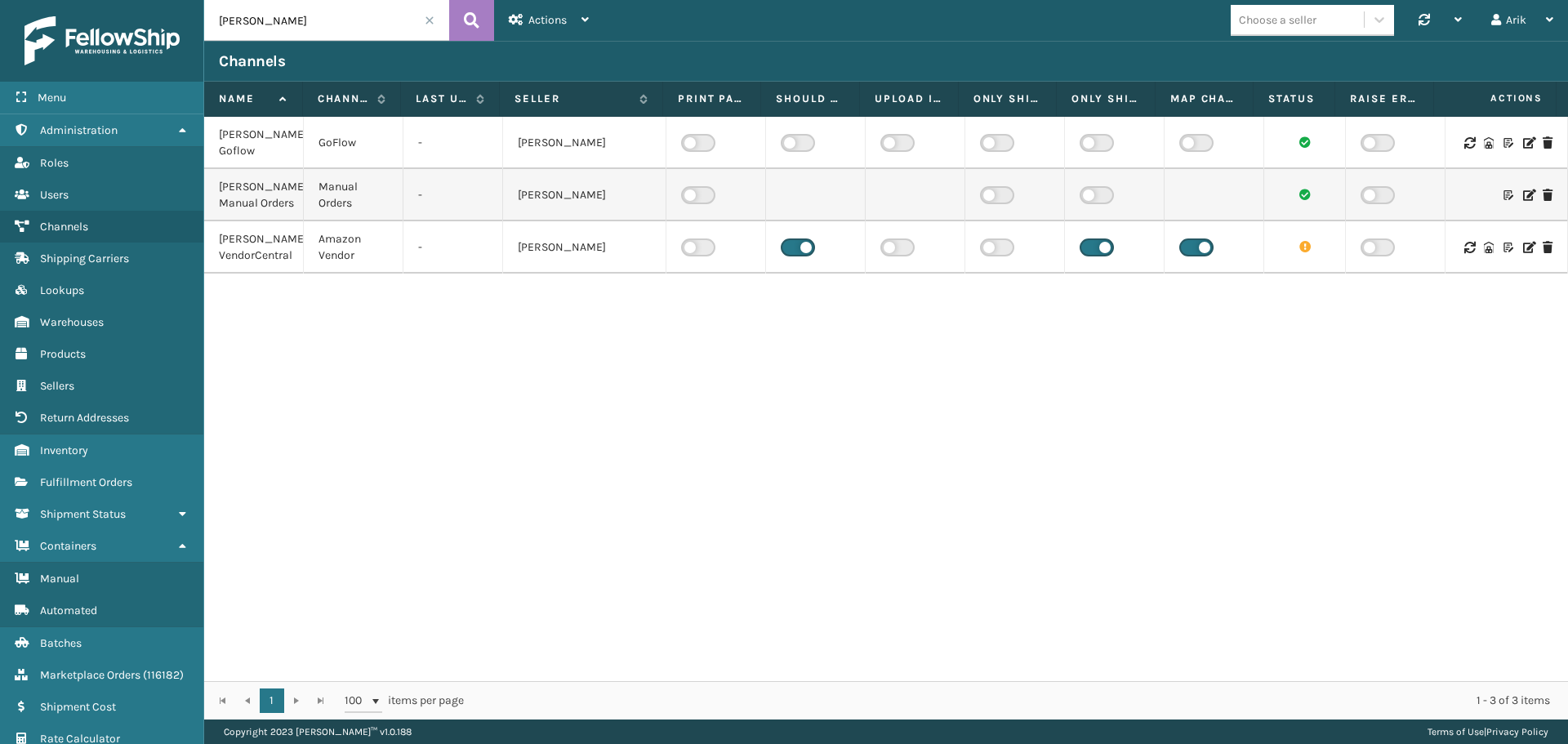
paste input "VendorCentral"
click at [471, 13] on icon at bounding box center [472, 20] width 16 height 24
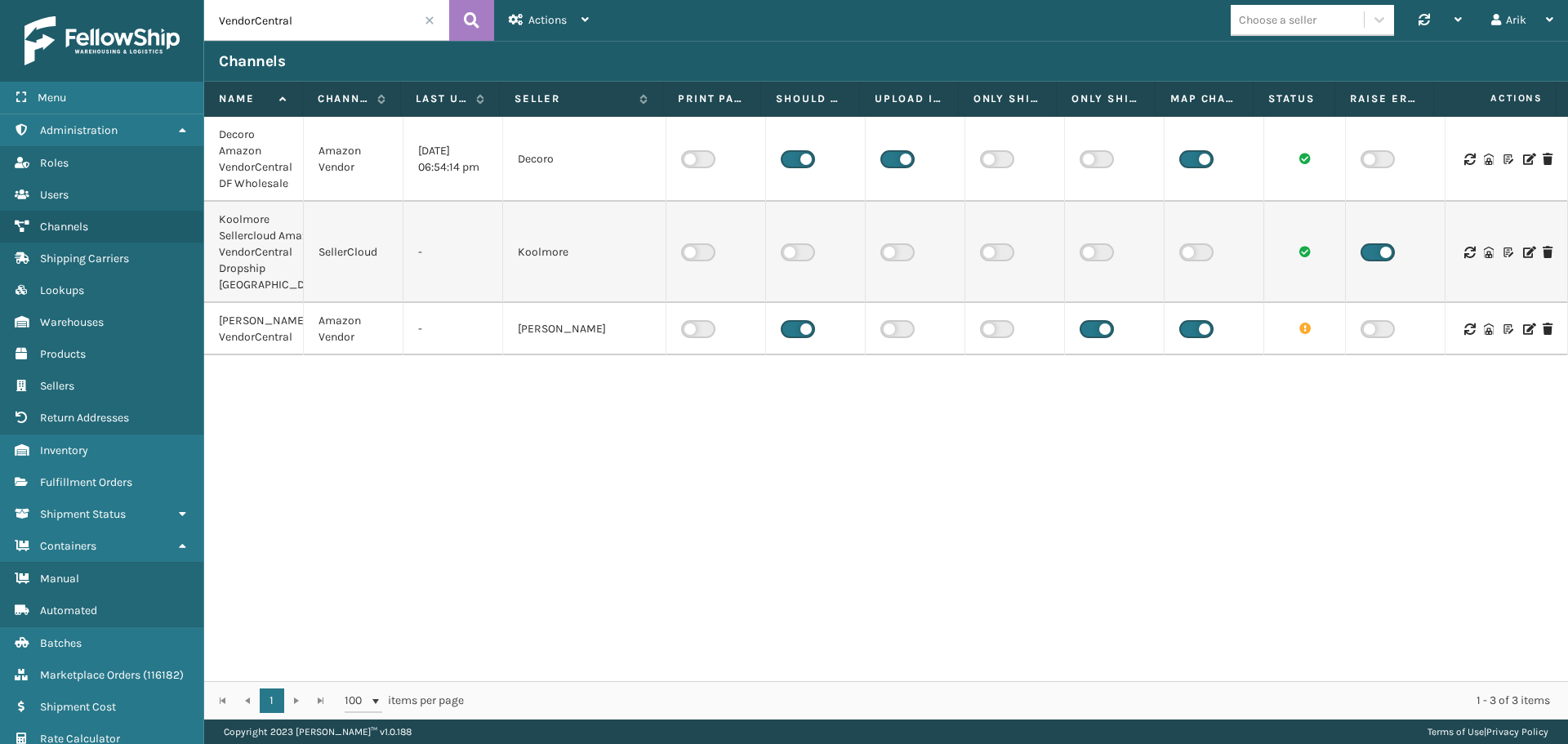
click at [257, 20] on input "VendorCentral" at bounding box center [327, 21] width 245 height 41
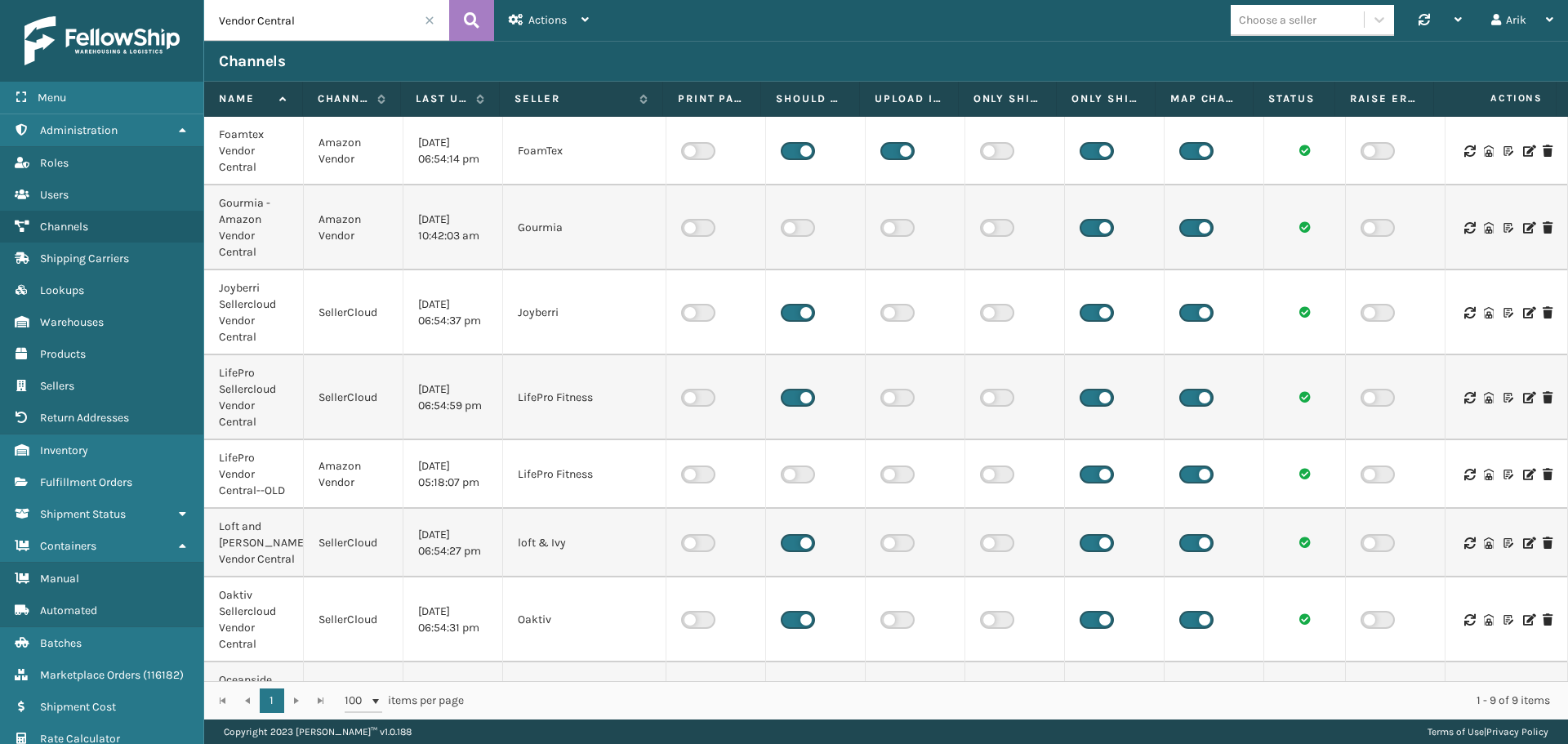
click at [277, 24] on input "Vendor Central" at bounding box center [327, 21] width 245 height 41
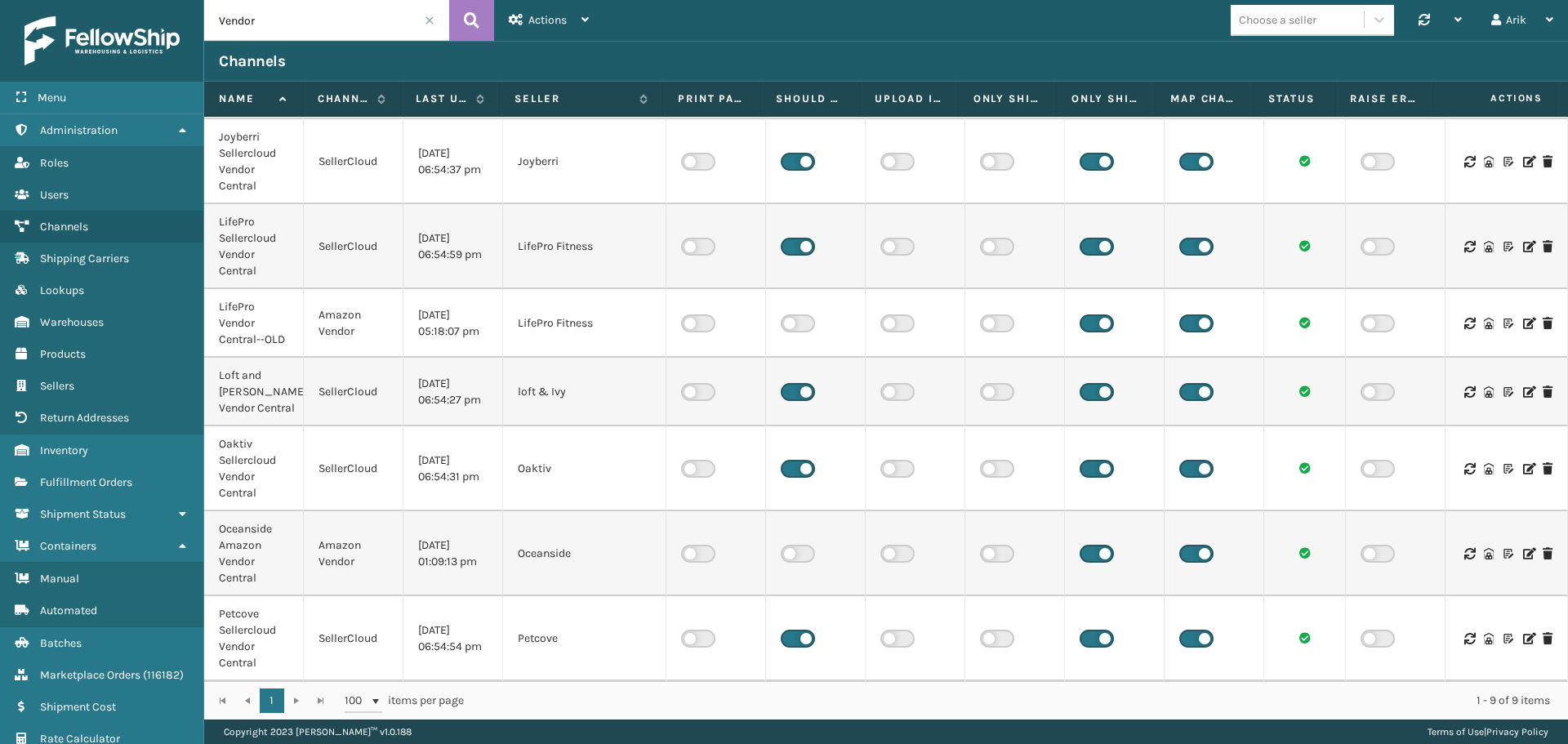
scroll to position [167, 0]
type input "Vendor"
click at [1061, 469] on icon at bounding box center [1528, 554] width 10 height 12
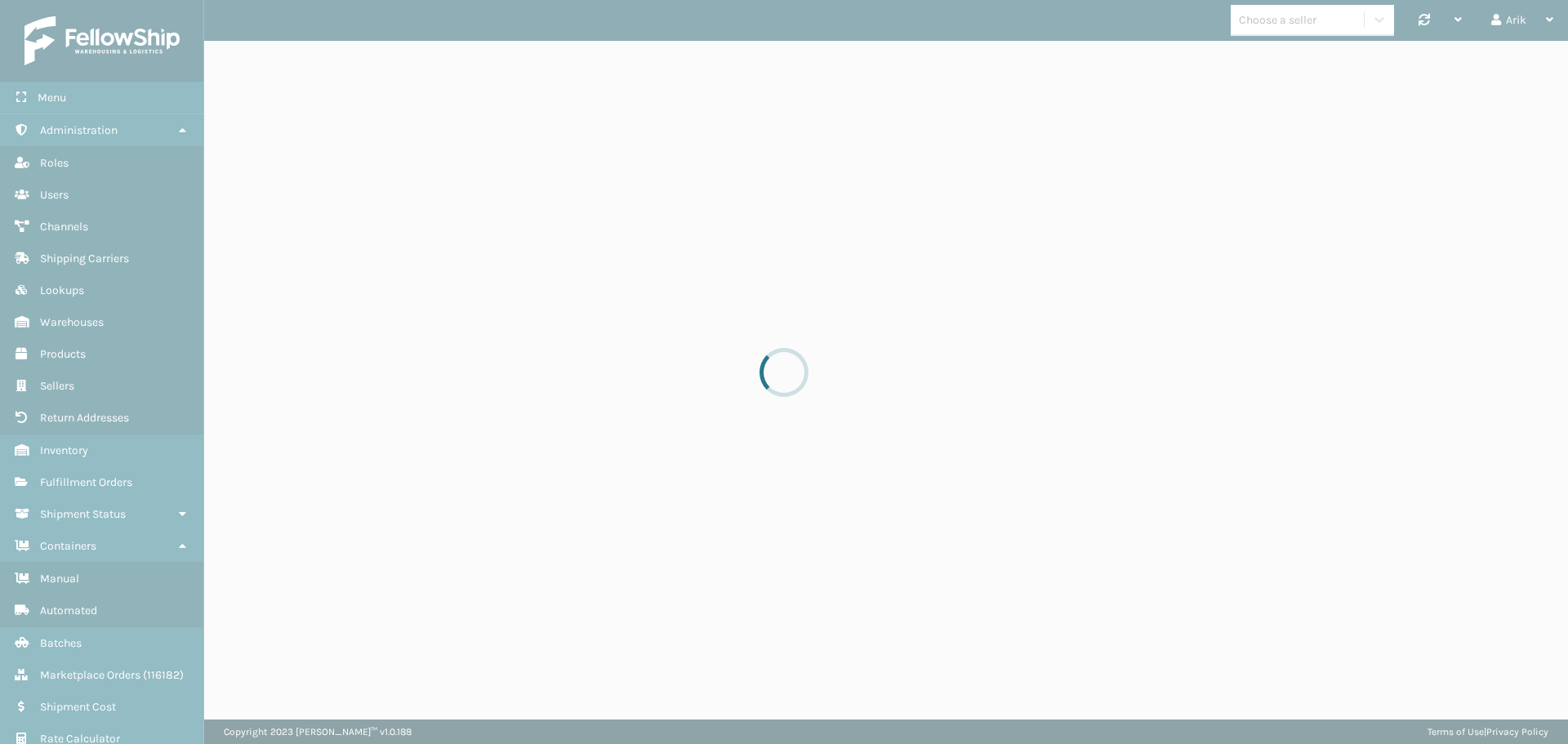
select select "pm"
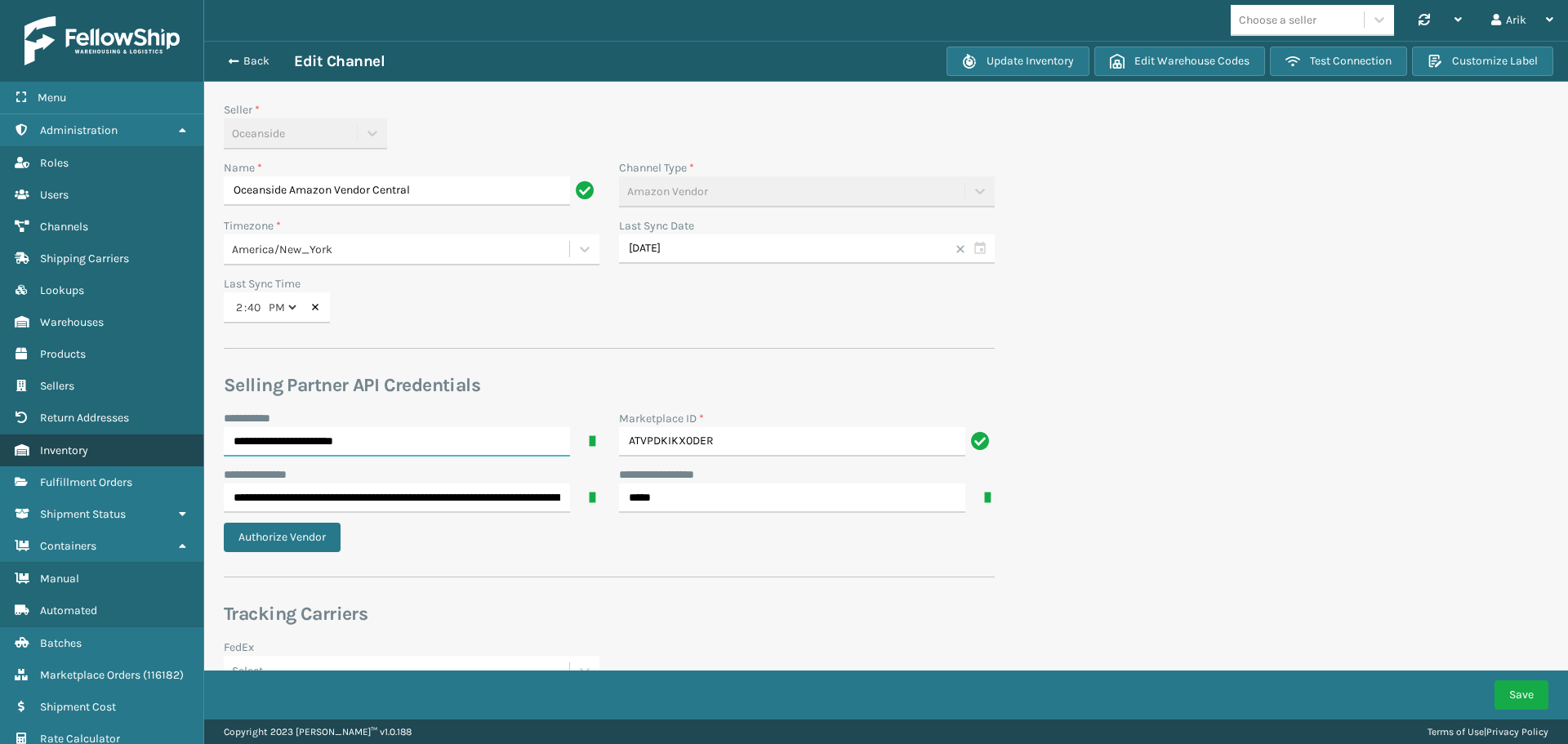
drag, startPoint x: 273, startPoint y: 441, endPoint x: 199, endPoint y: 442, distance: 74.0
click at [199, 0] on div "Menu Administration Roles Users Channels Shipping Carriers Lookups Warehouses P…" at bounding box center [784, 0] width 1568 height 0
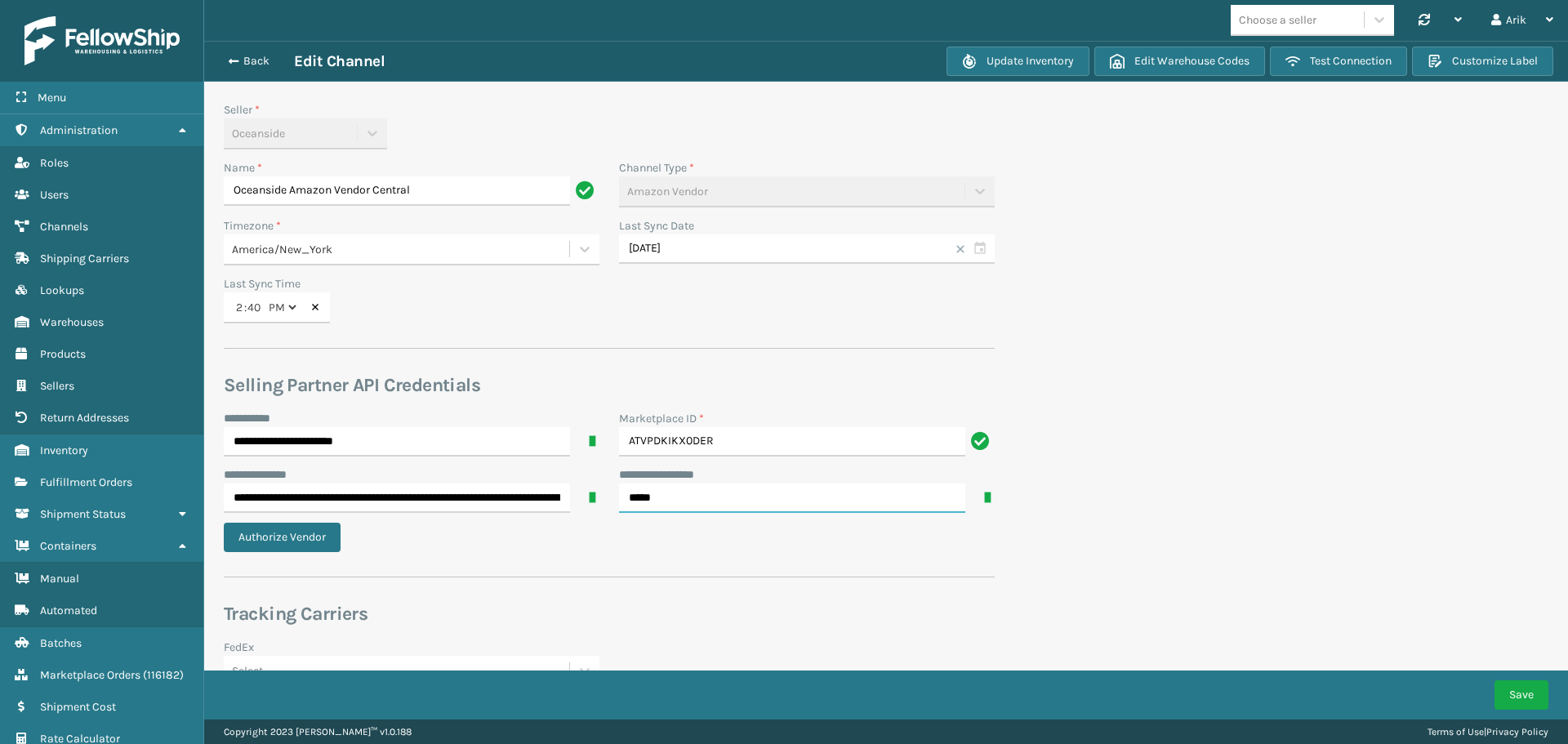
click at [628, 469] on input "*****" at bounding box center [792, 498] width 346 height 29
paste input "********"
type input "**********"
click at [227, 469] on input "**********" at bounding box center [397, 498] width 346 height 29
paste input "********"
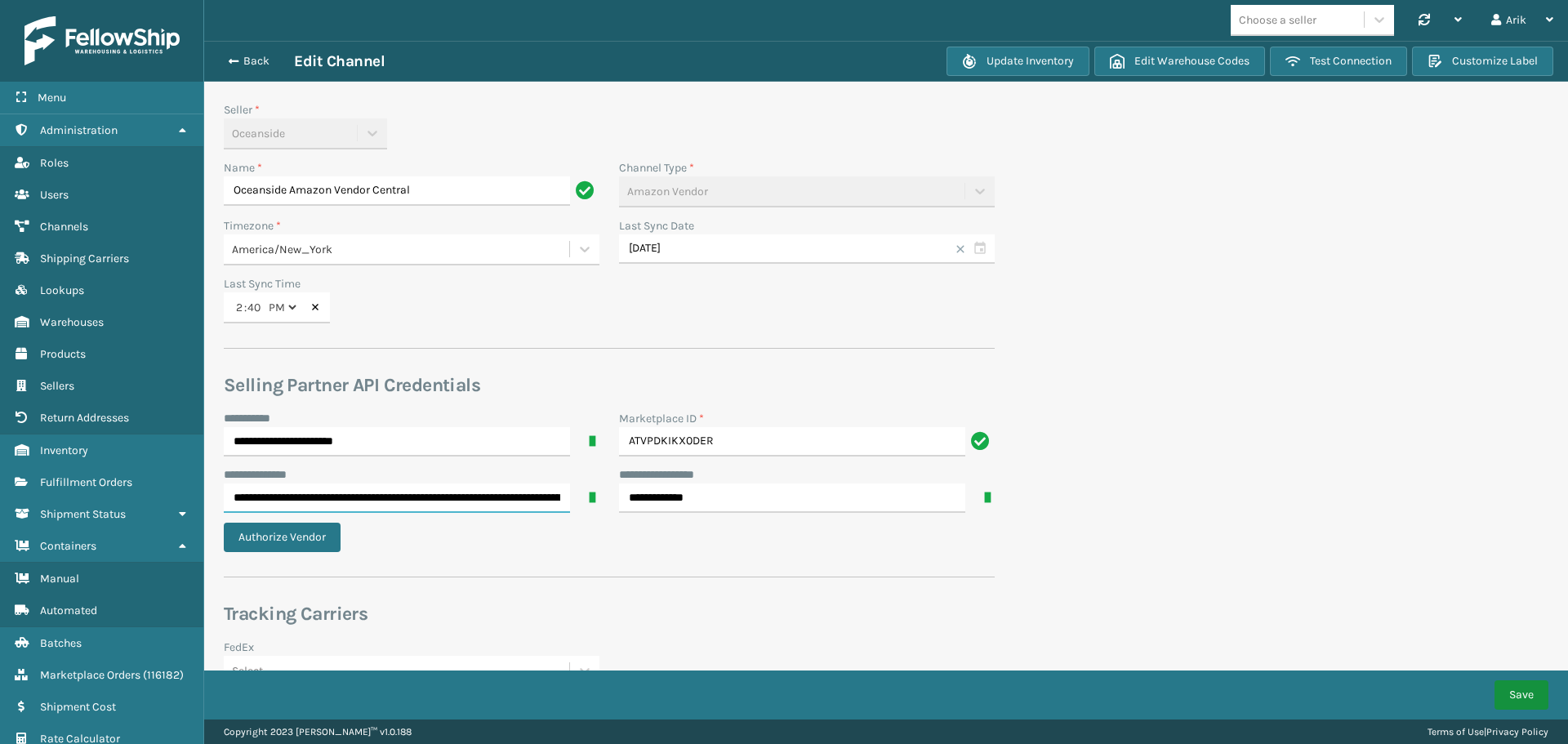
type input "**********"
click at [1061, 469] on button "Save" at bounding box center [1521, 695] width 54 height 29
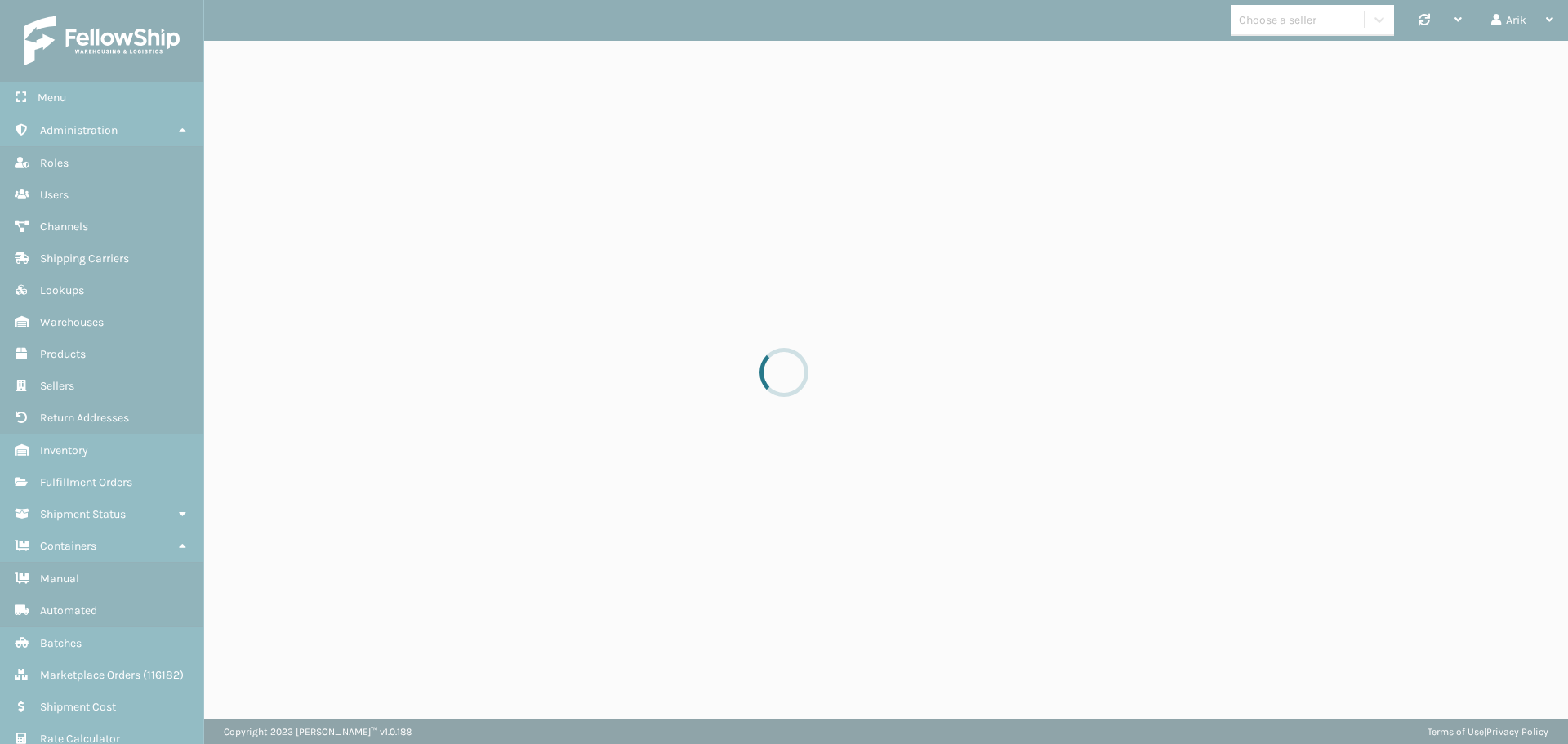
select select "pm"
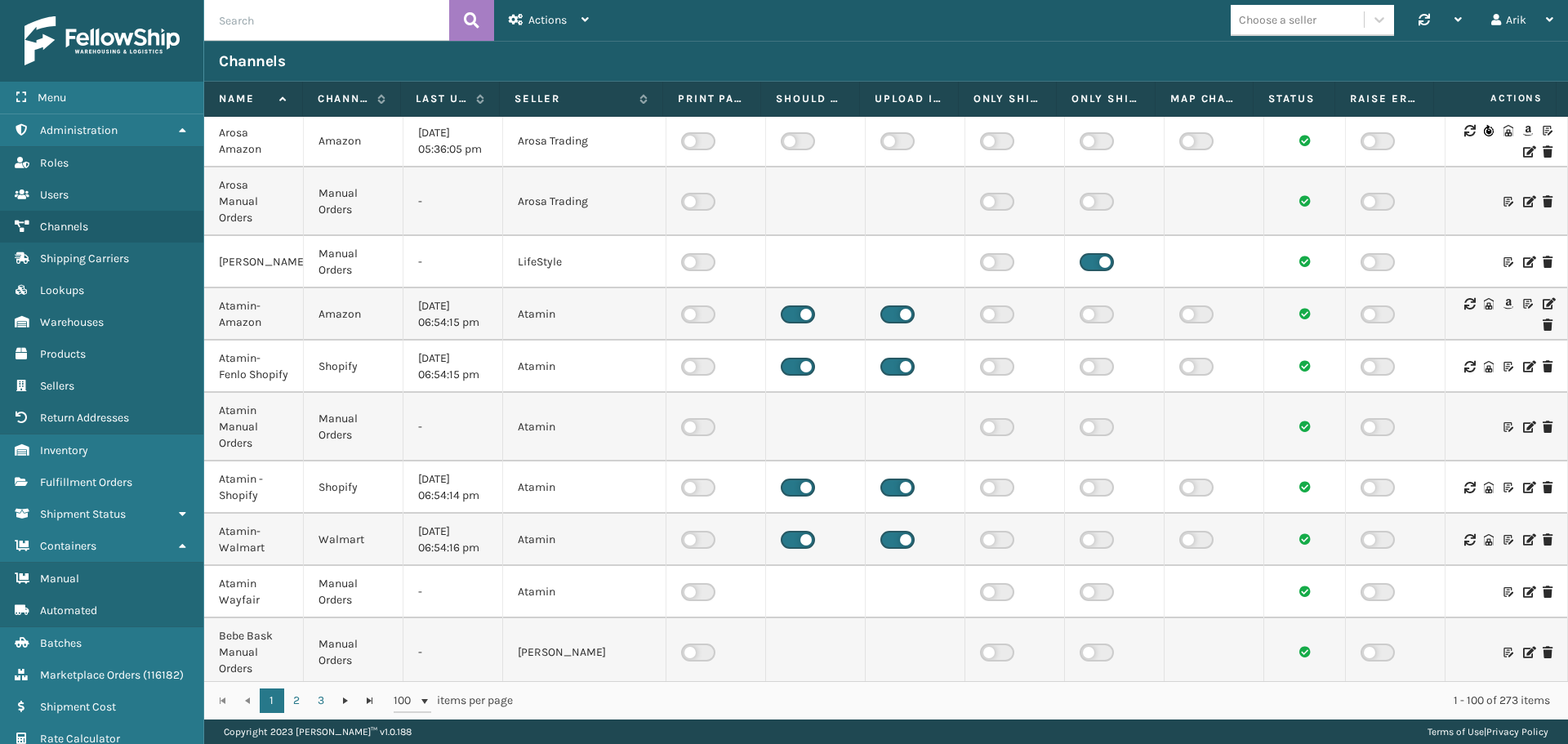
scroll to position [980, 0]
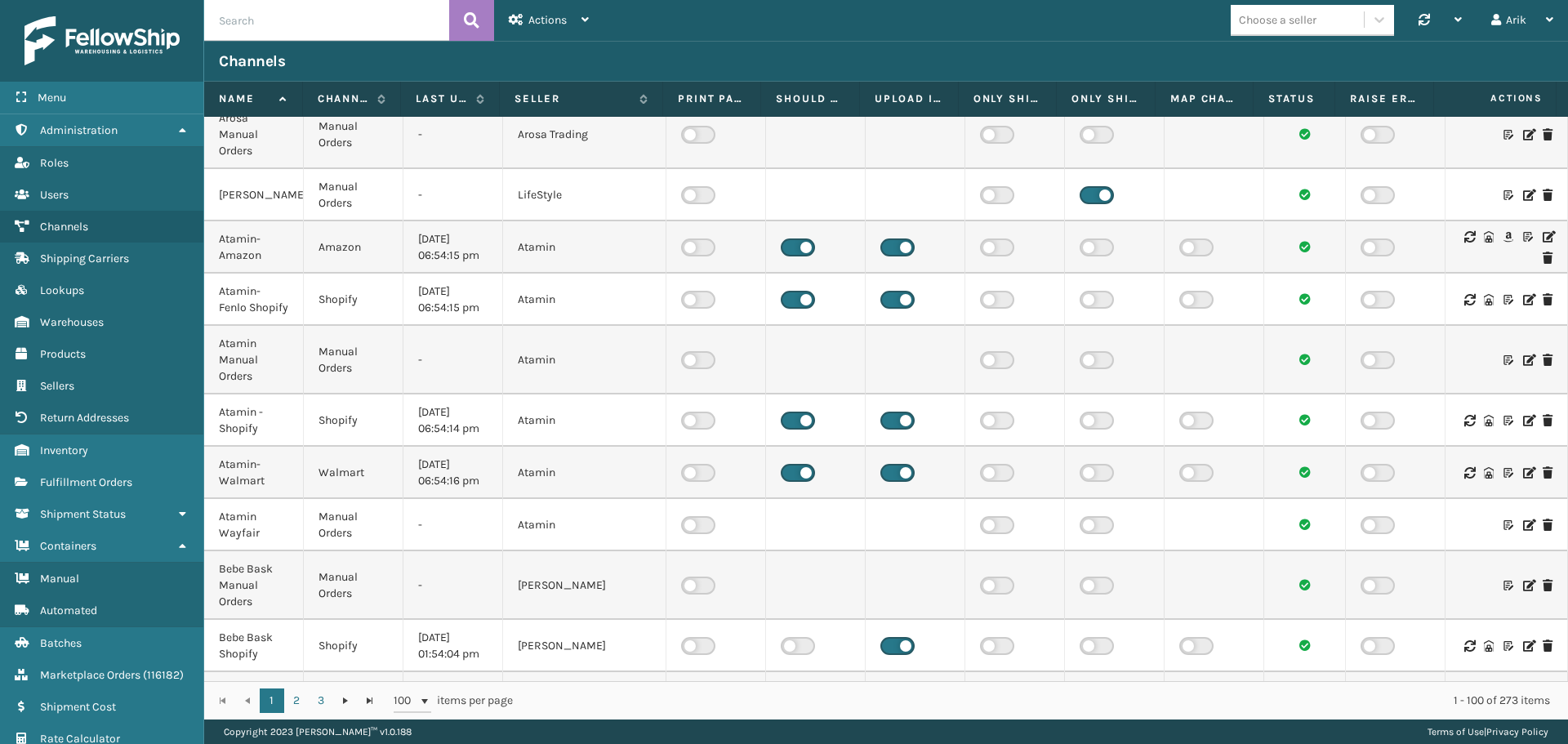
click at [249, 17] on input "text" at bounding box center [327, 21] width 245 height 41
type input "vendor"
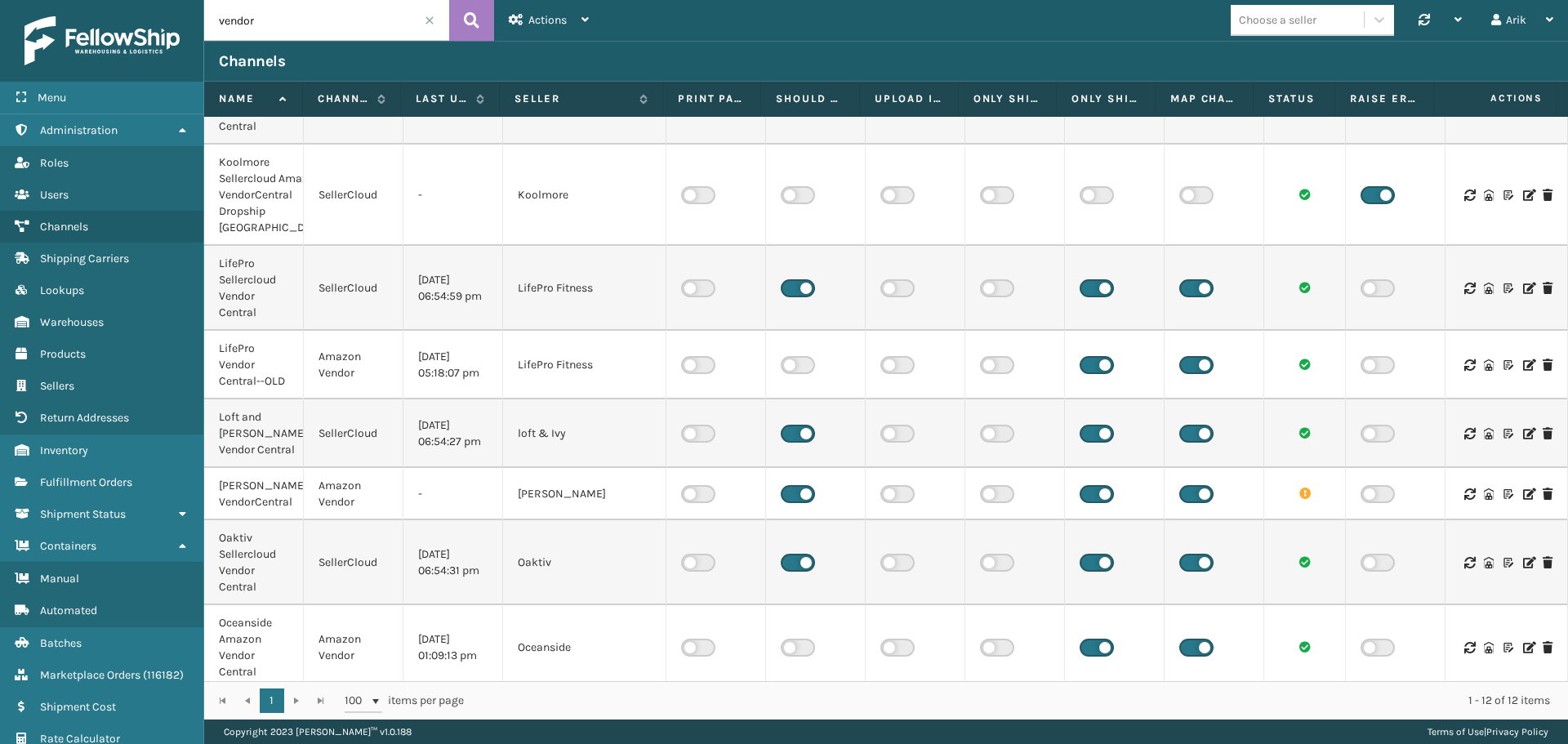
scroll to position [327, 0]
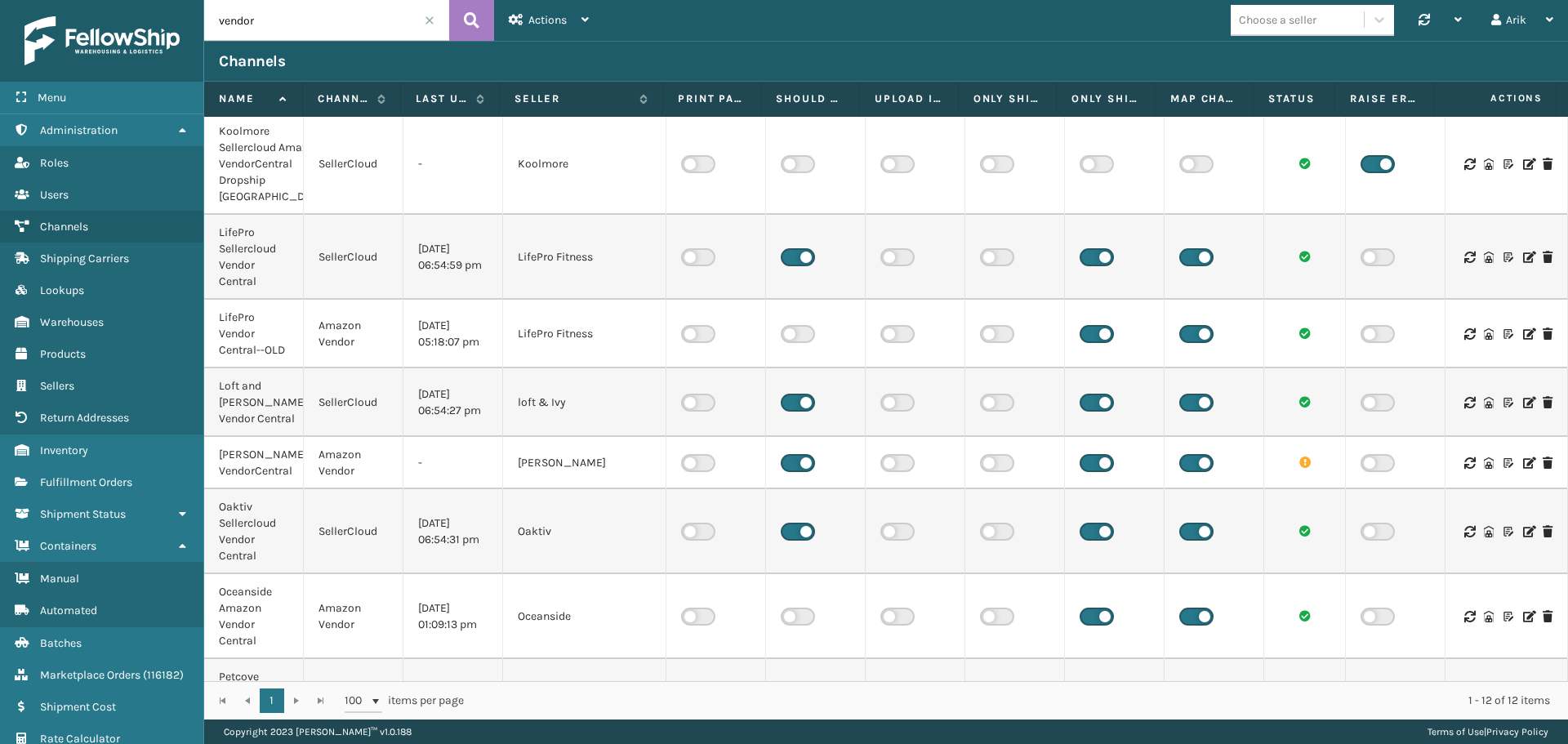
click at [1061, 469] on icon at bounding box center [1528, 463] width 10 height 12
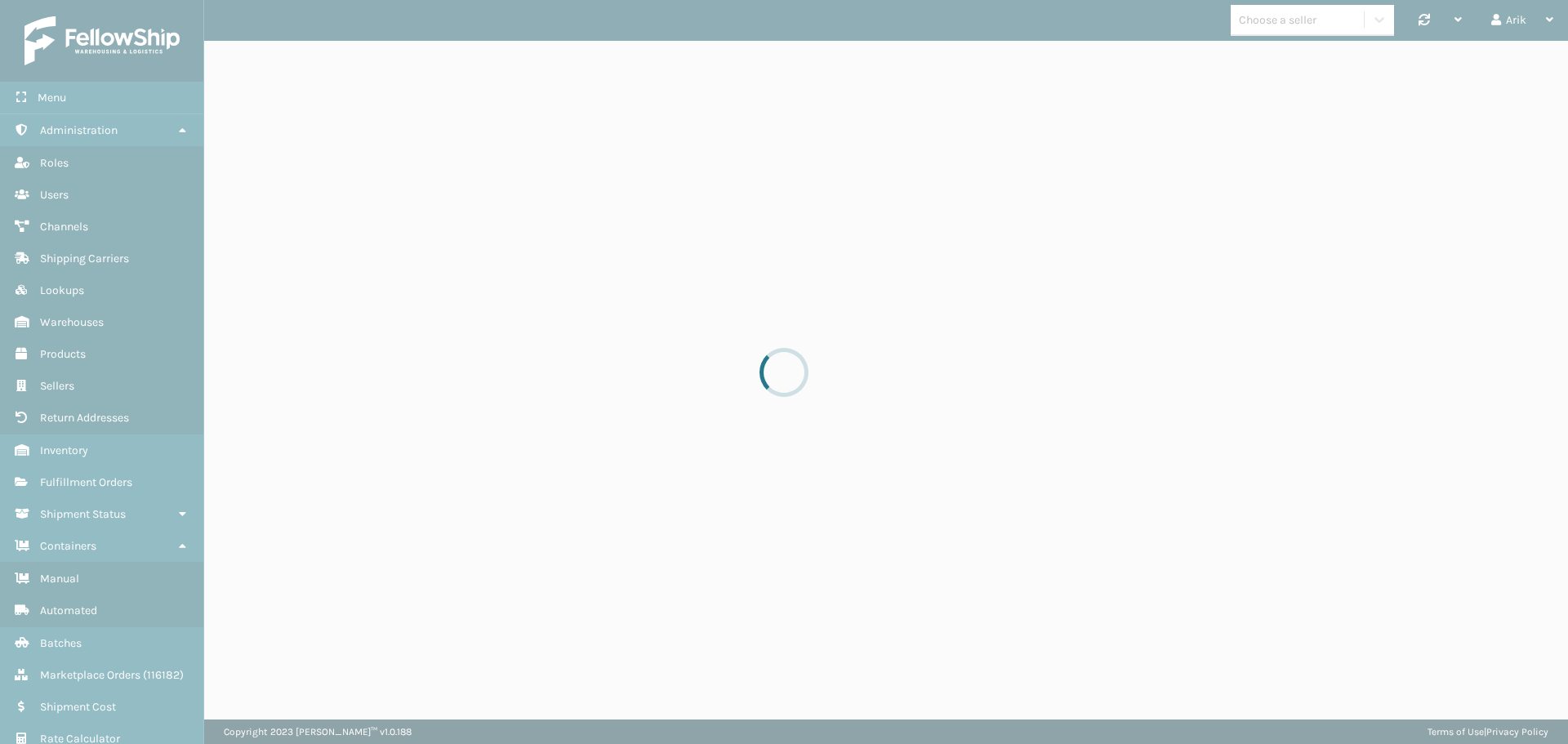
select select "pm"
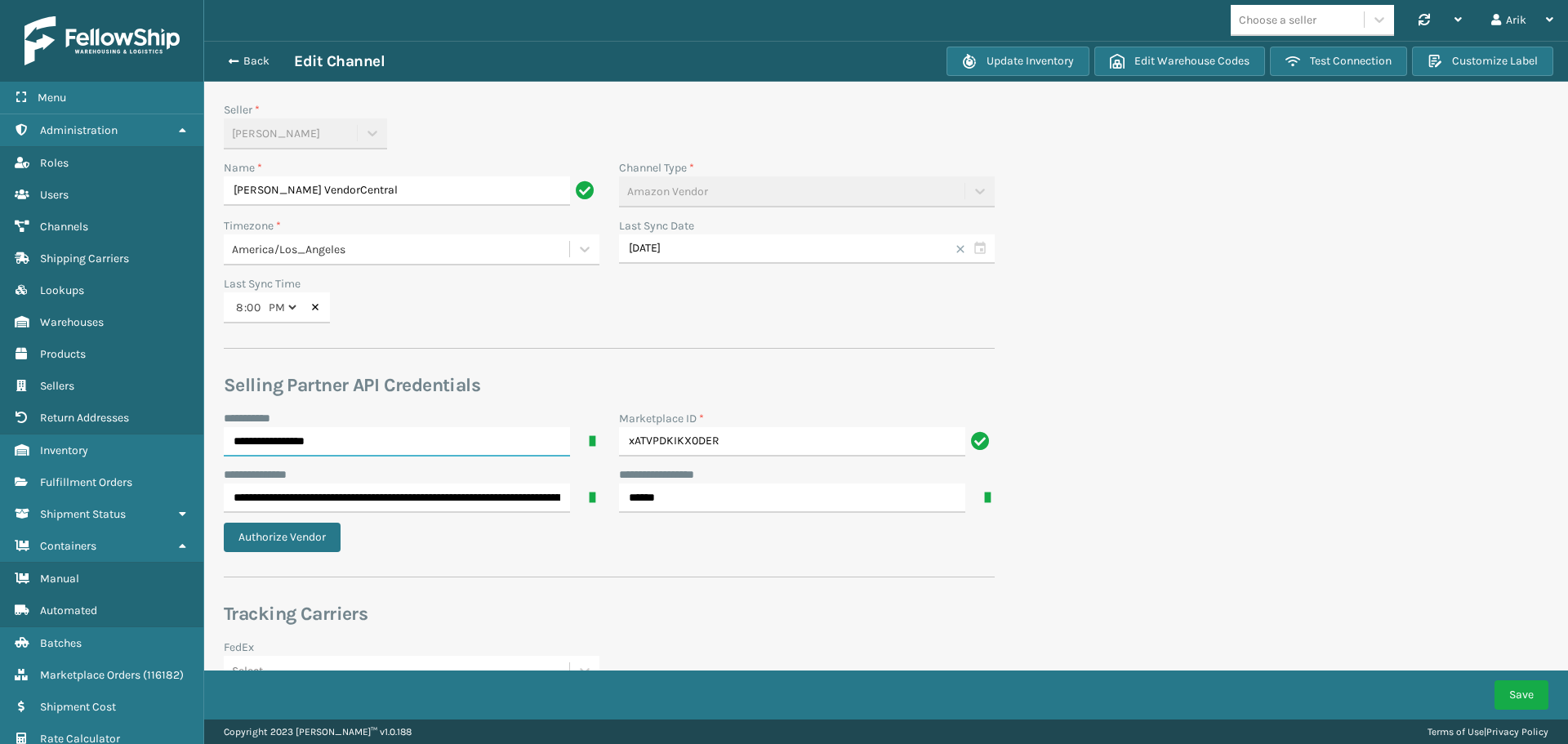
click at [239, 440] on input "**********" at bounding box center [397, 442] width 346 height 29
type input "**********"
click at [638, 442] on input "xATVPDKIKX0DER" at bounding box center [792, 442] width 346 height 29
click at [633, 442] on input "xATVPDKIKX0DER" at bounding box center [792, 442] width 346 height 29
type input "ATVPDKIKX0DER"
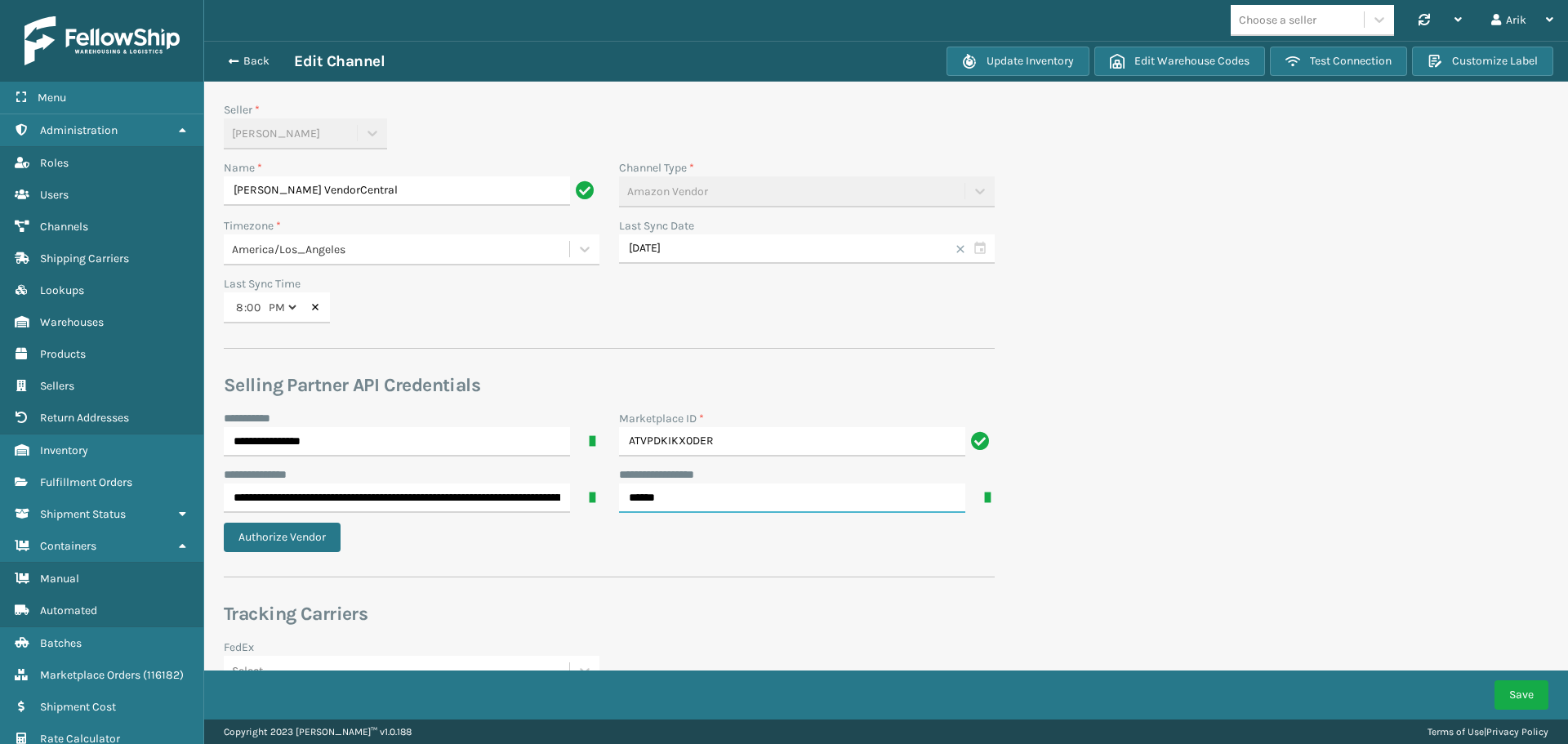
click at [635, 469] on input "******" at bounding box center [792, 498] width 346 height 29
type input "*****"
click at [1061, 469] on button "Save" at bounding box center [1521, 695] width 54 height 29
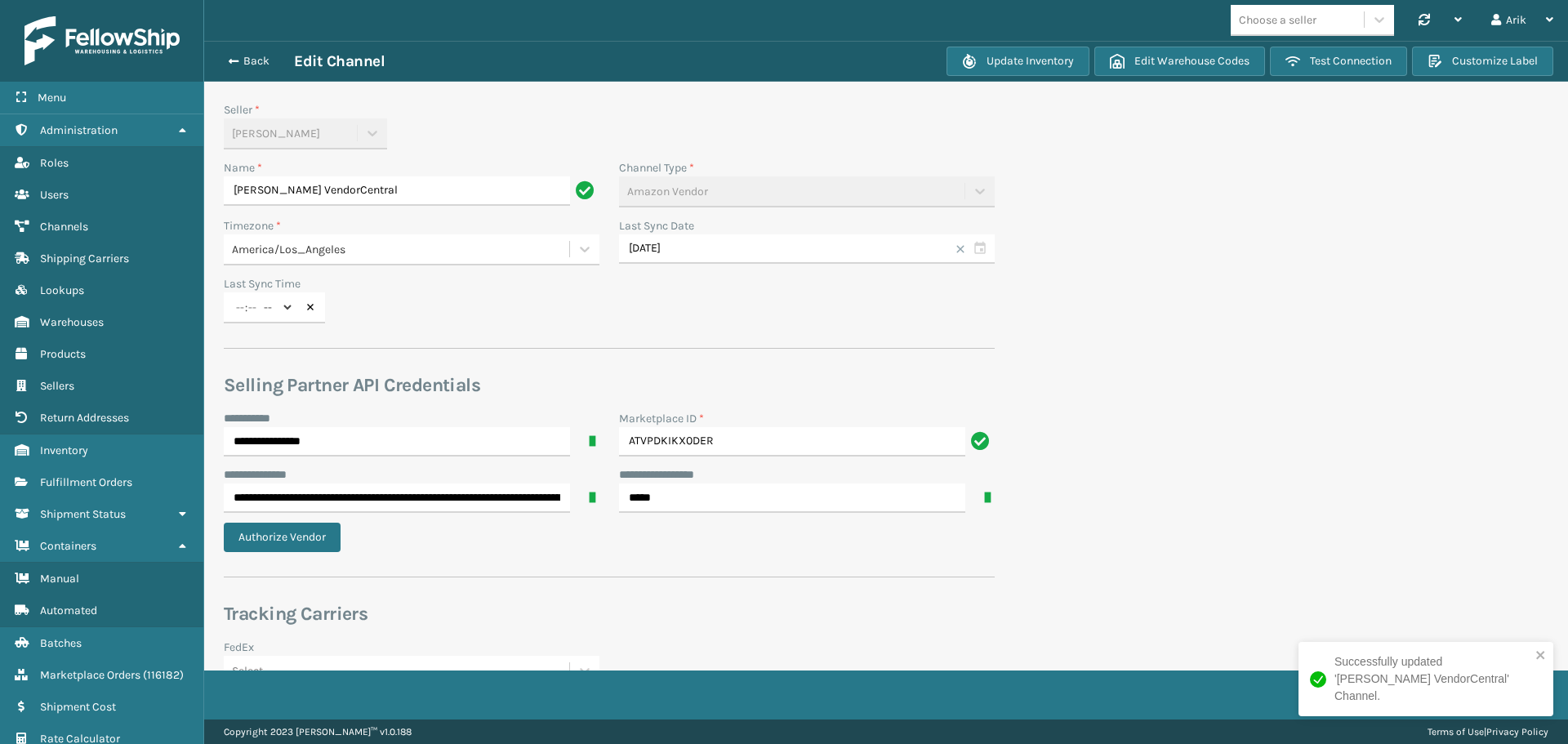
type input "8"
type input "0"
select select "pm"
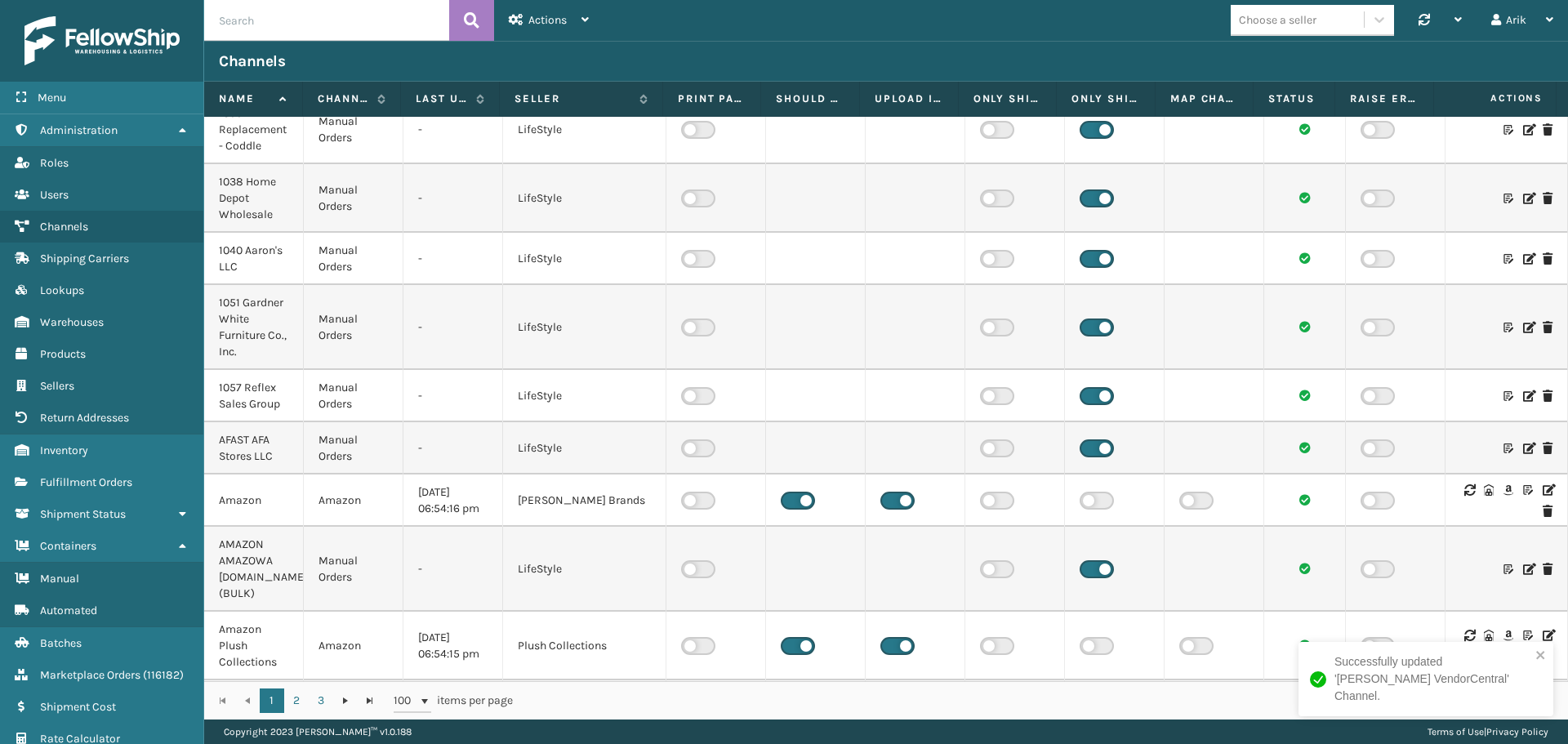
scroll to position [327, 0]
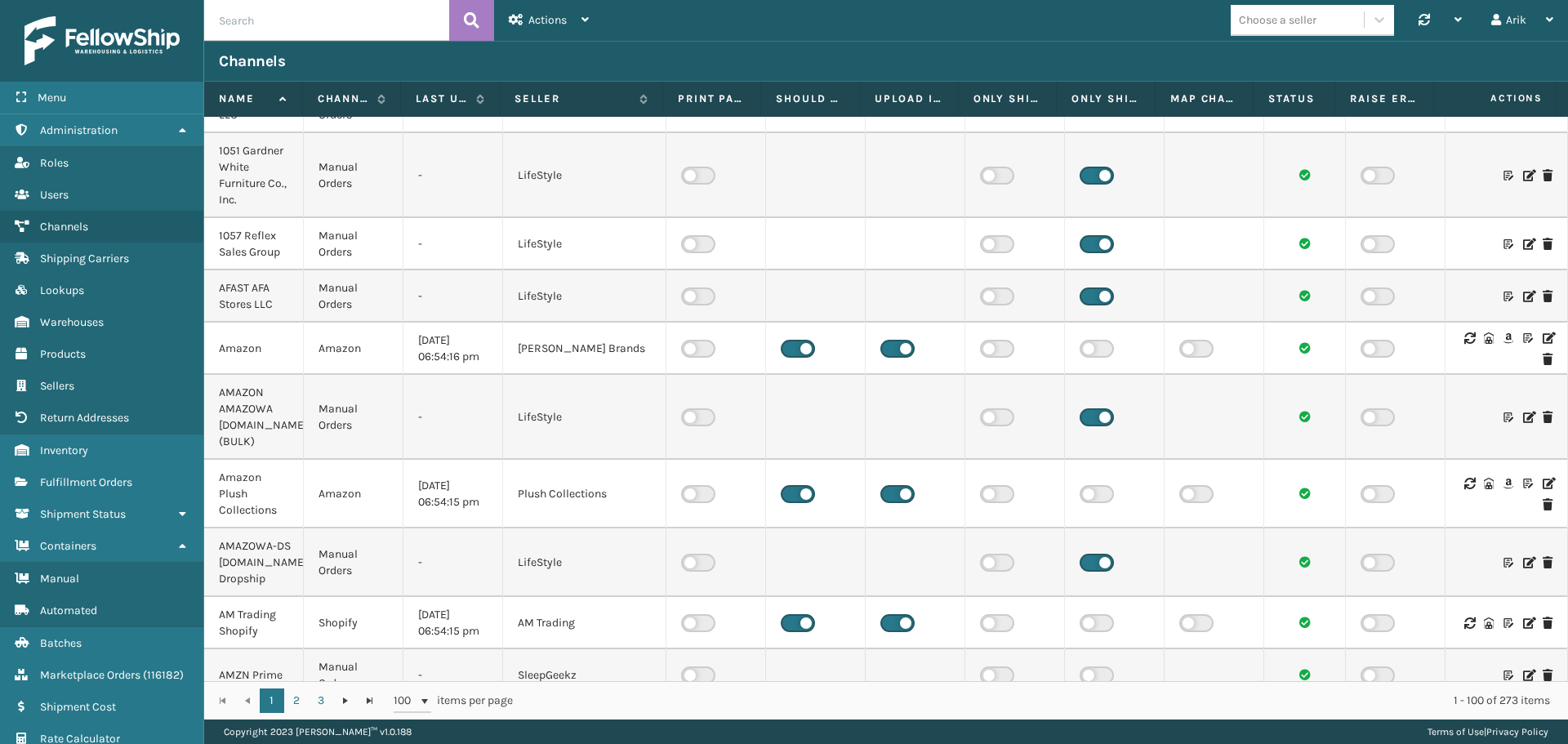
click at [320, 19] on input "text" at bounding box center [327, 21] width 245 height 41
type input "[PERSON_NAME]"
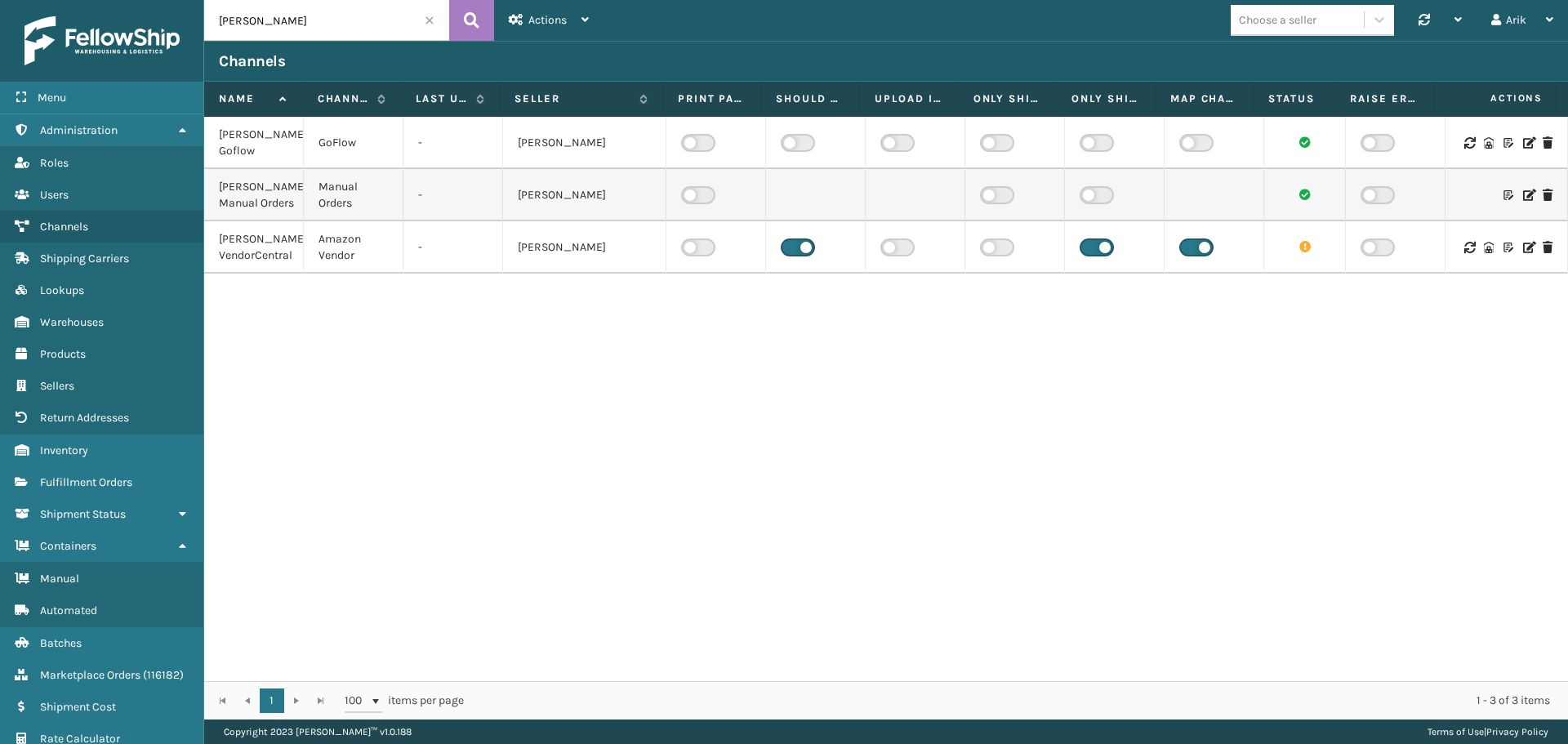
click at [1061, 254] on icon at bounding box center [1528, 248] width 10 height 12
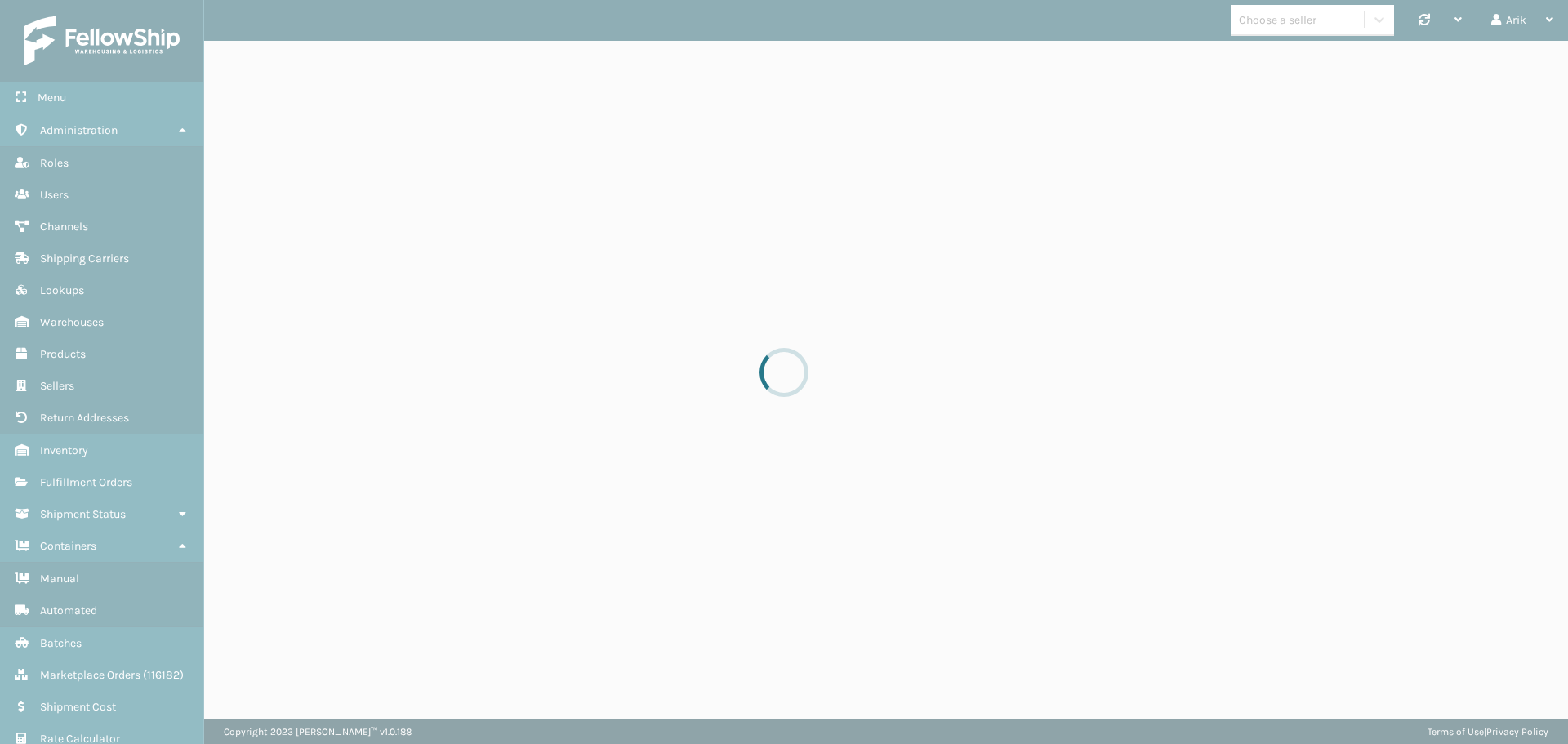
select select "pm"
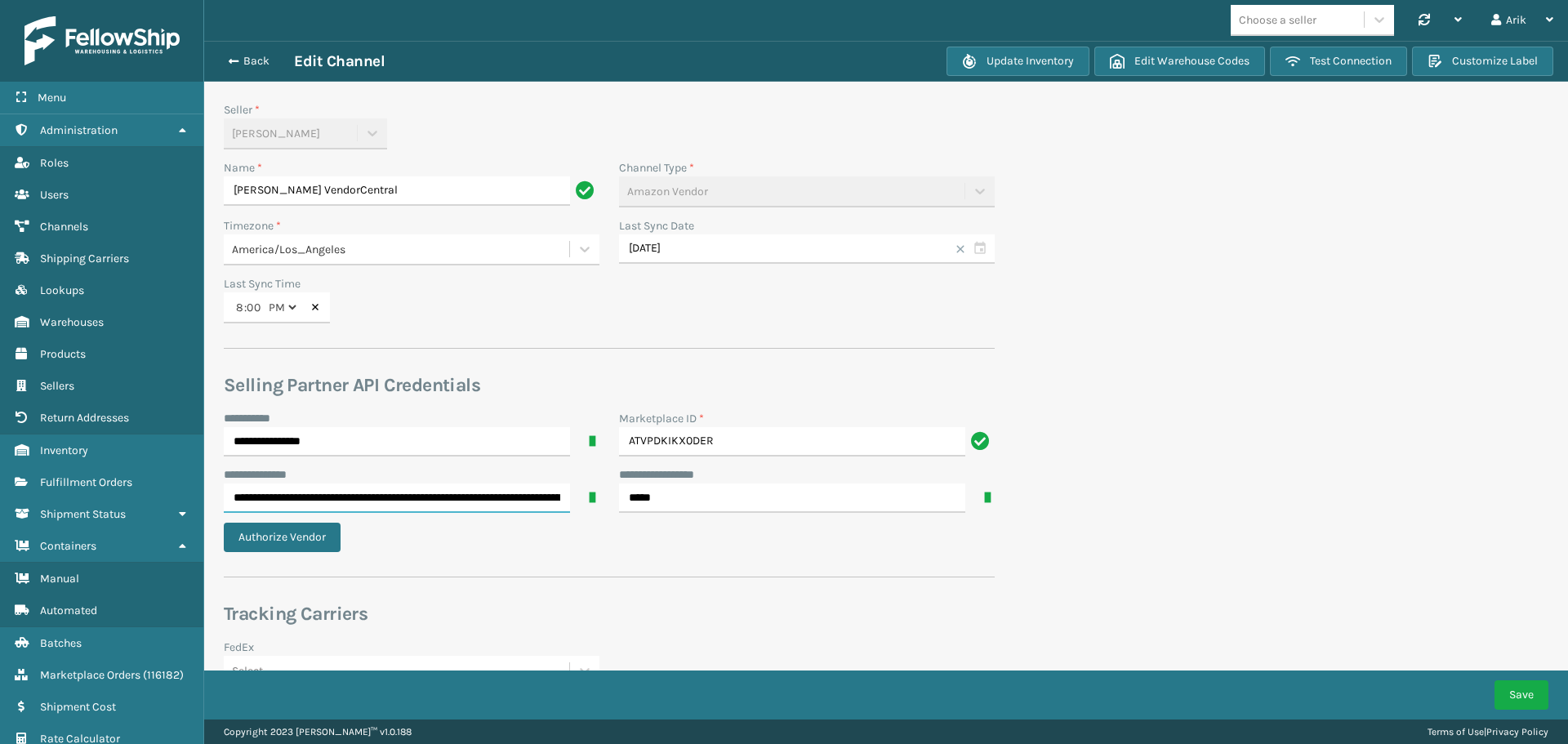
click at [240, 469] on input "**********" at bounding box center [397, 498] width 346 height 29
type input "**********"
click at [1061, 469] on button "Save" at bounding box center [1521, 695] width 54 height 29
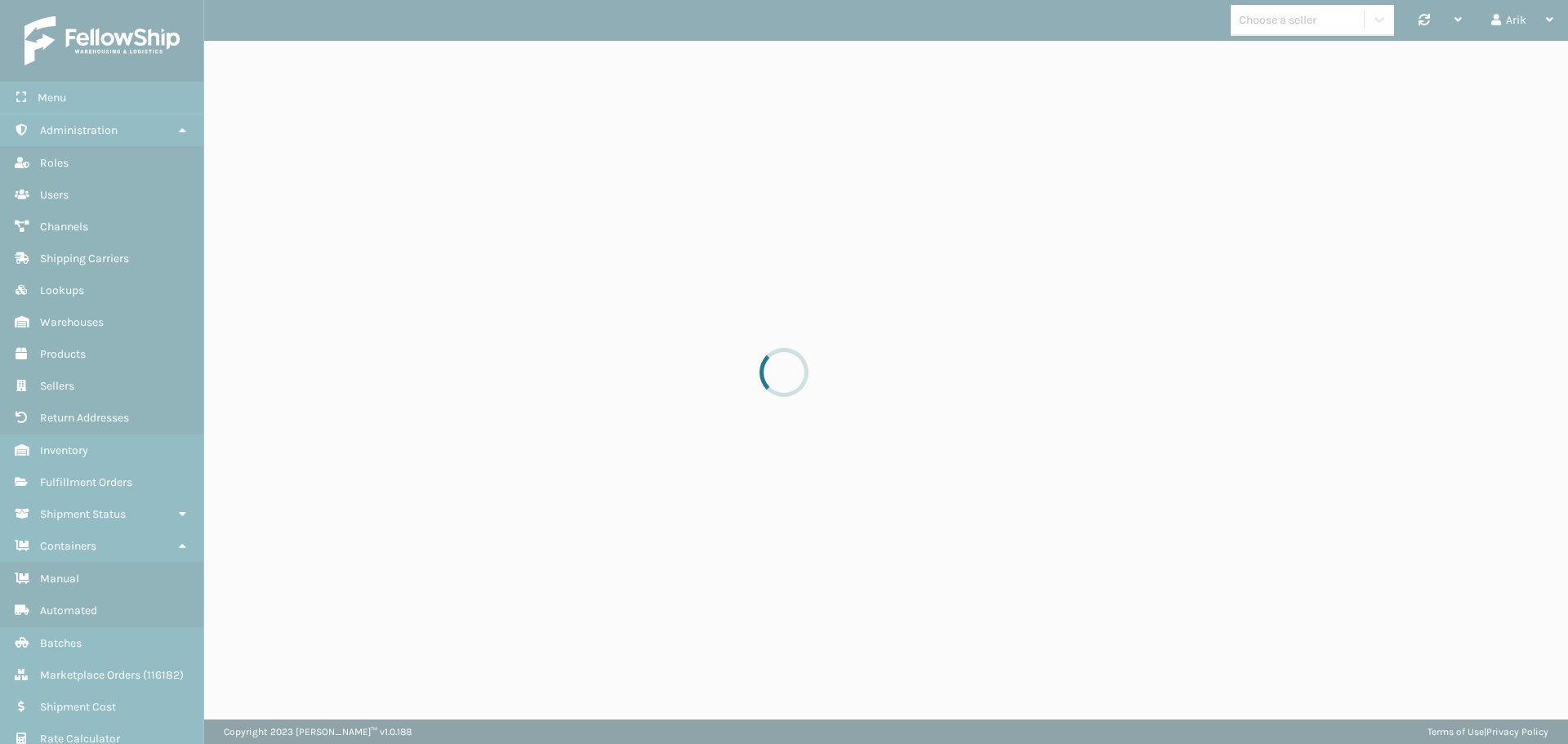
select select "pm"
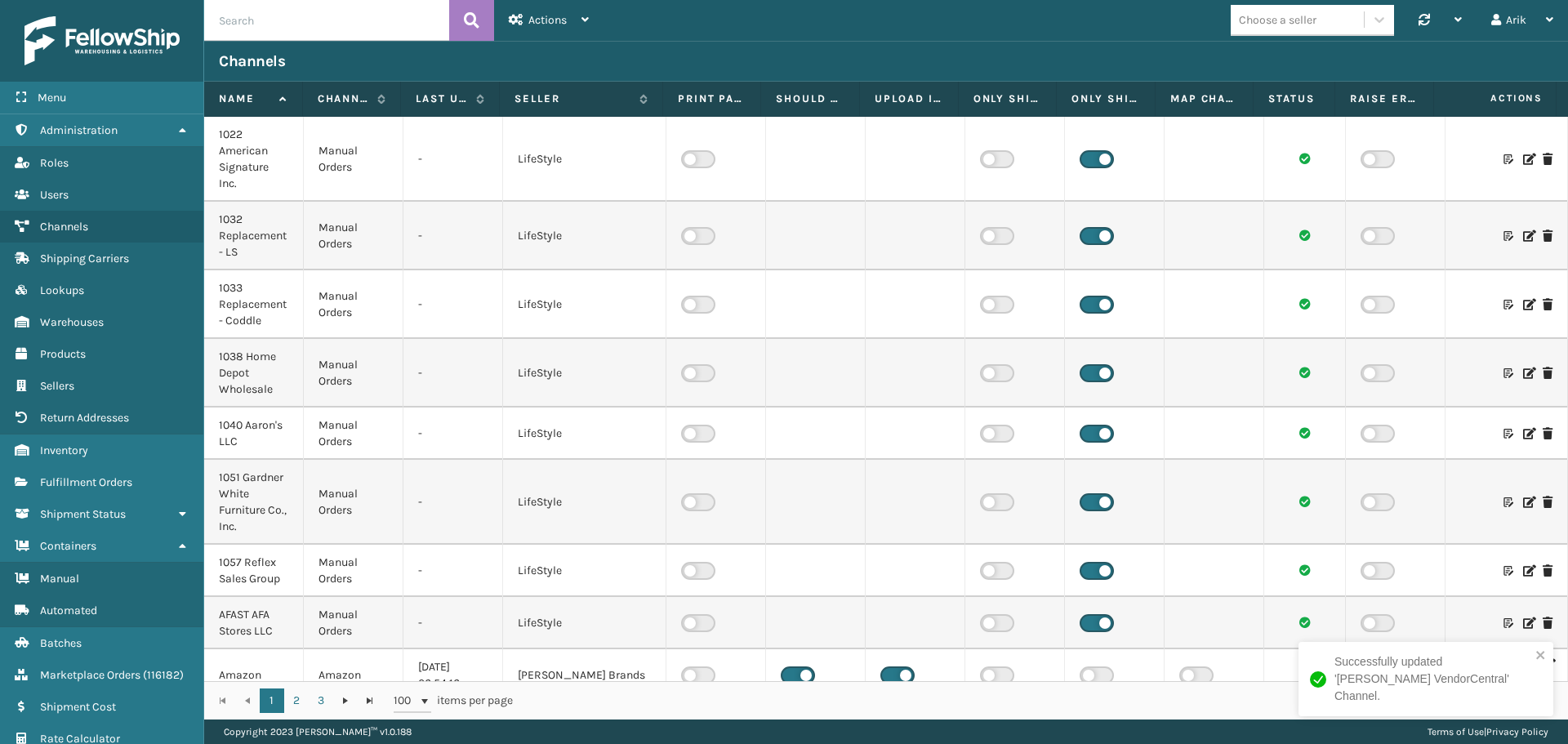
click at [266, 23] on input "text" at bounding box center [327, 21] width 245 height 41
type input "[PERSON_NAME]"
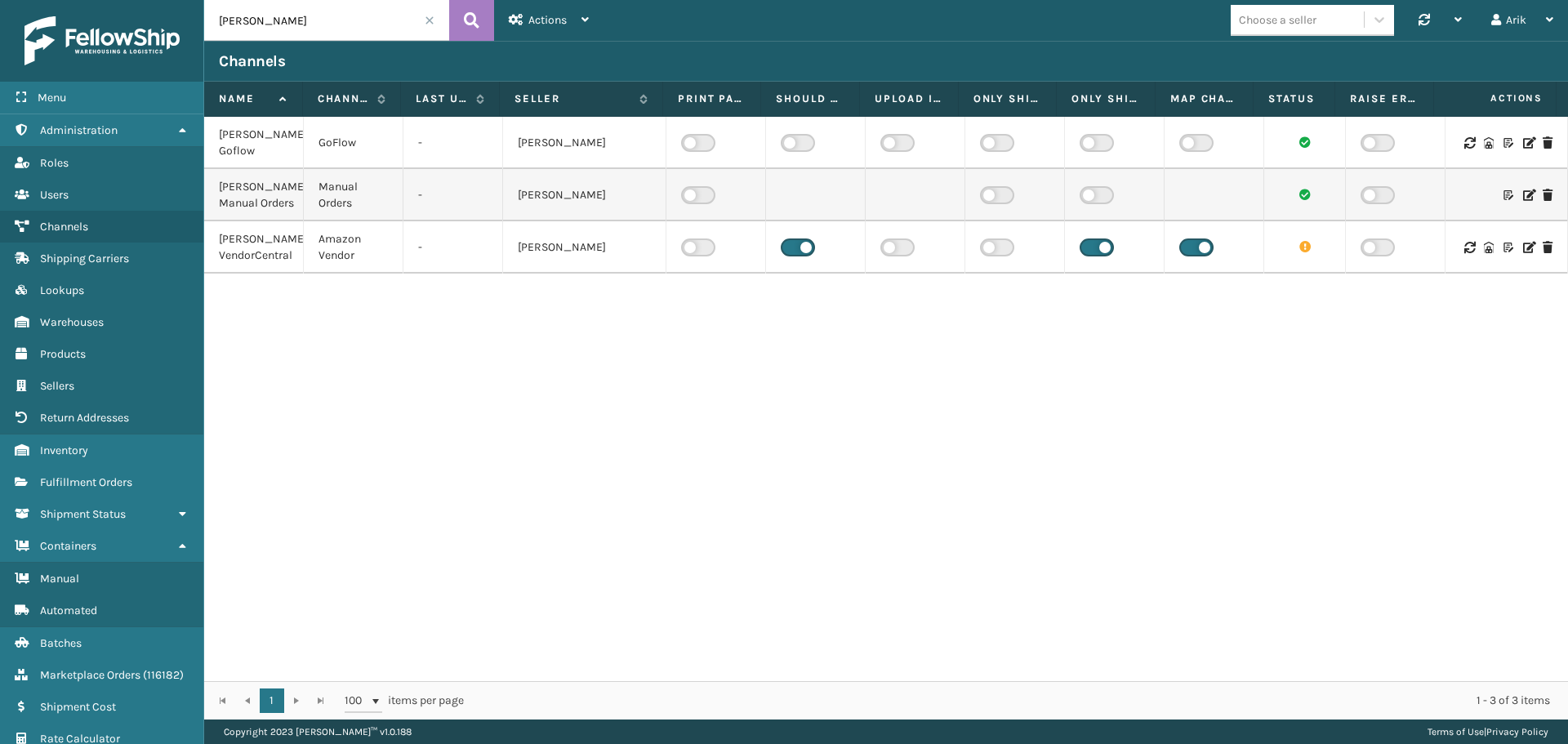
click at [1061, 254] on icon at bounding box center [1469, 248] width 10 height 12
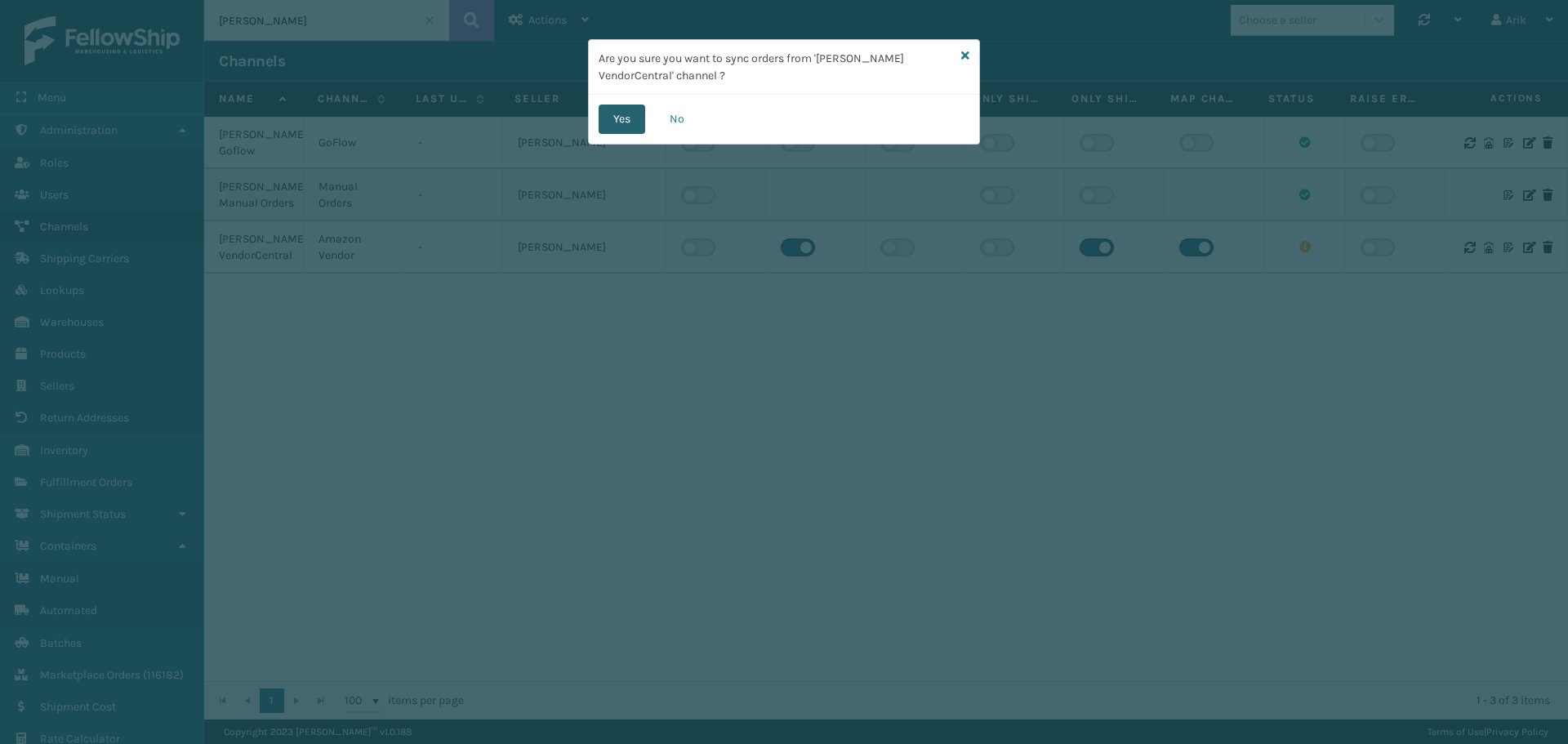
click at [636, 127] on button "Yes" at bounding box center [623, 119] width 47 height 29
